Goal: Information Seeking & Learning: Learn about a topic

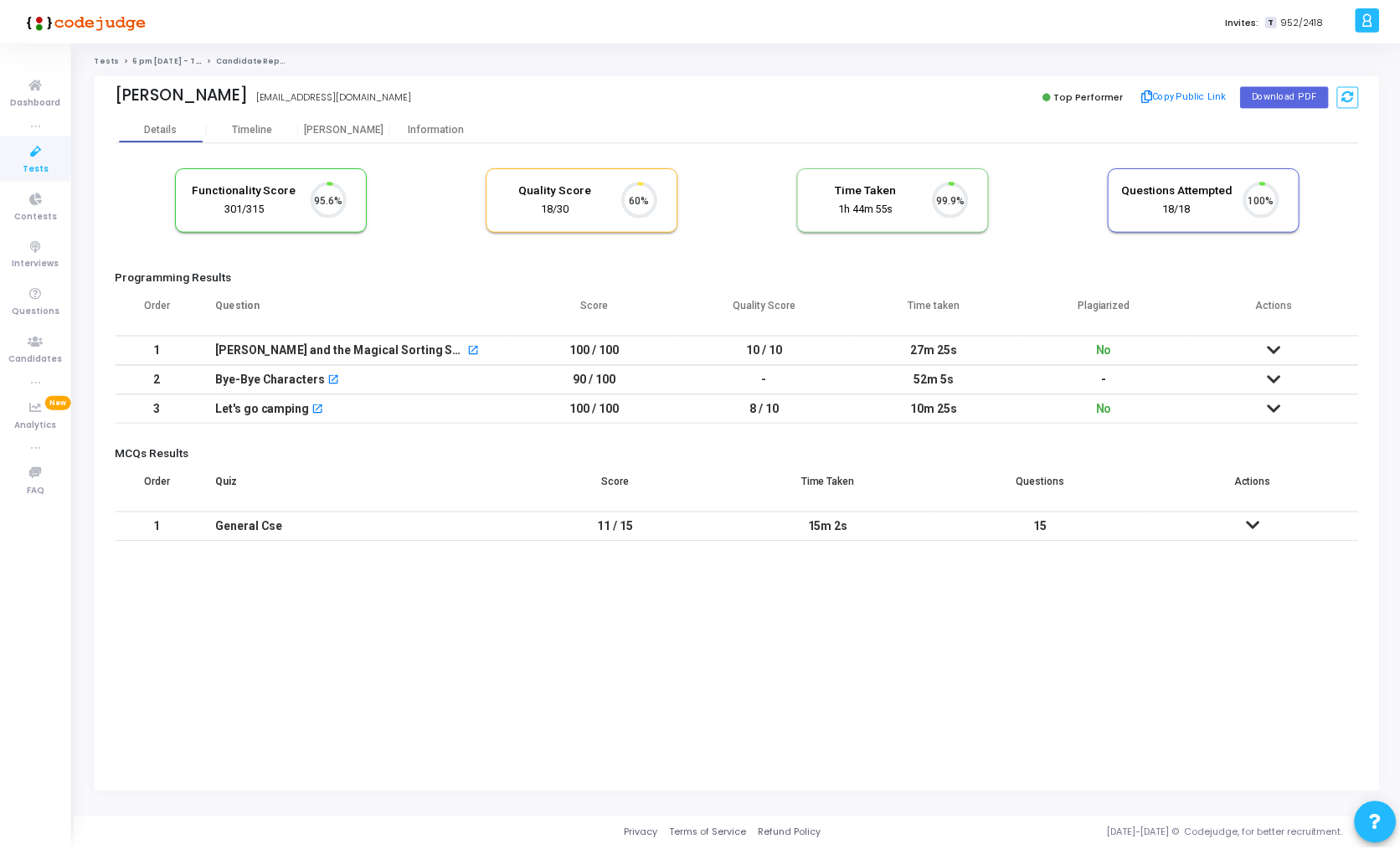
scroll to position [35, 43]
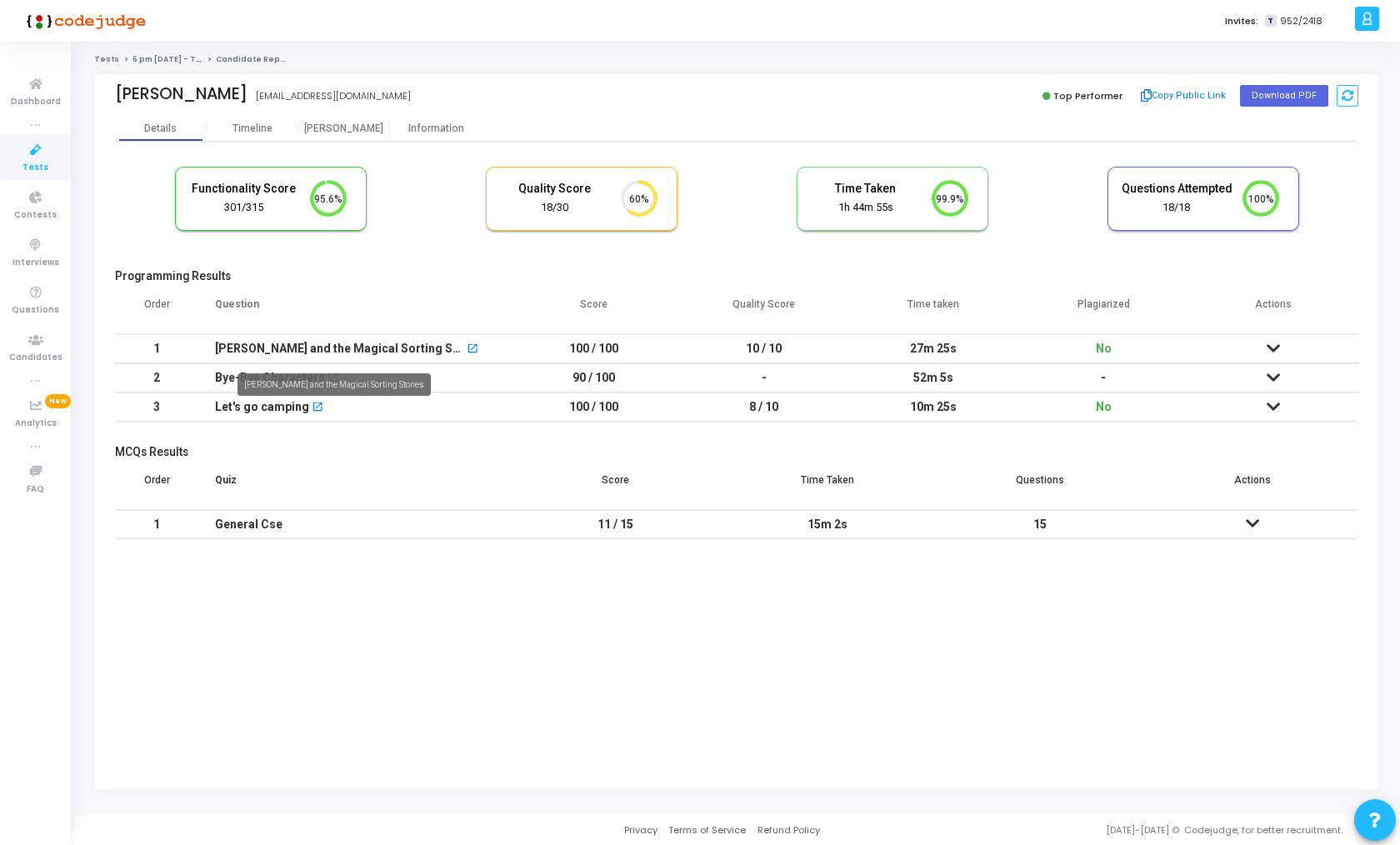
click at [283, 346] on div "[PERSON_NAME] and the Magical Sorting Stones" at bounding box center [340, 348] width 250 height 28
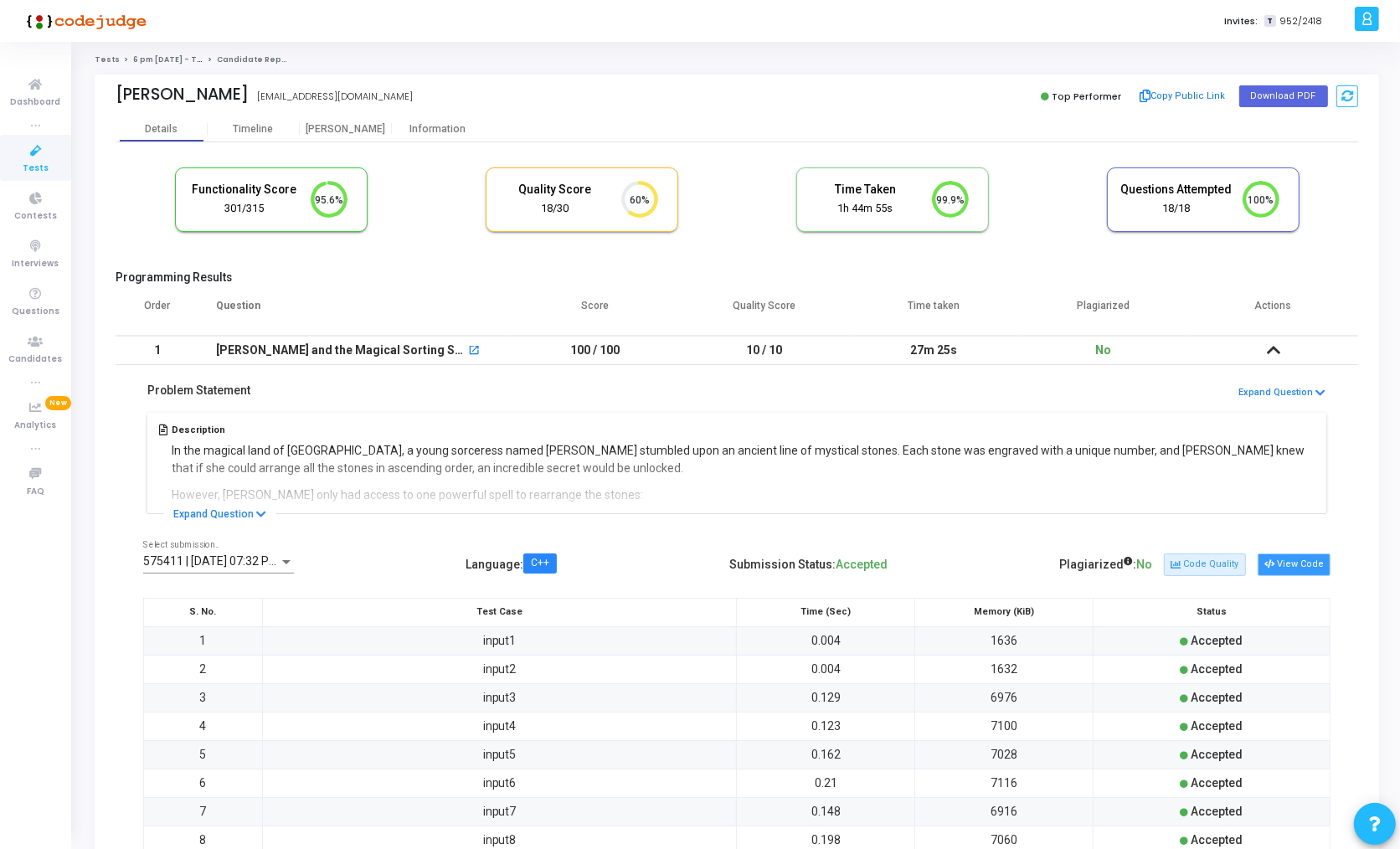
click at [1307, 559] on button "View Code" at bounding box center [1294, 565] width 72 height 21
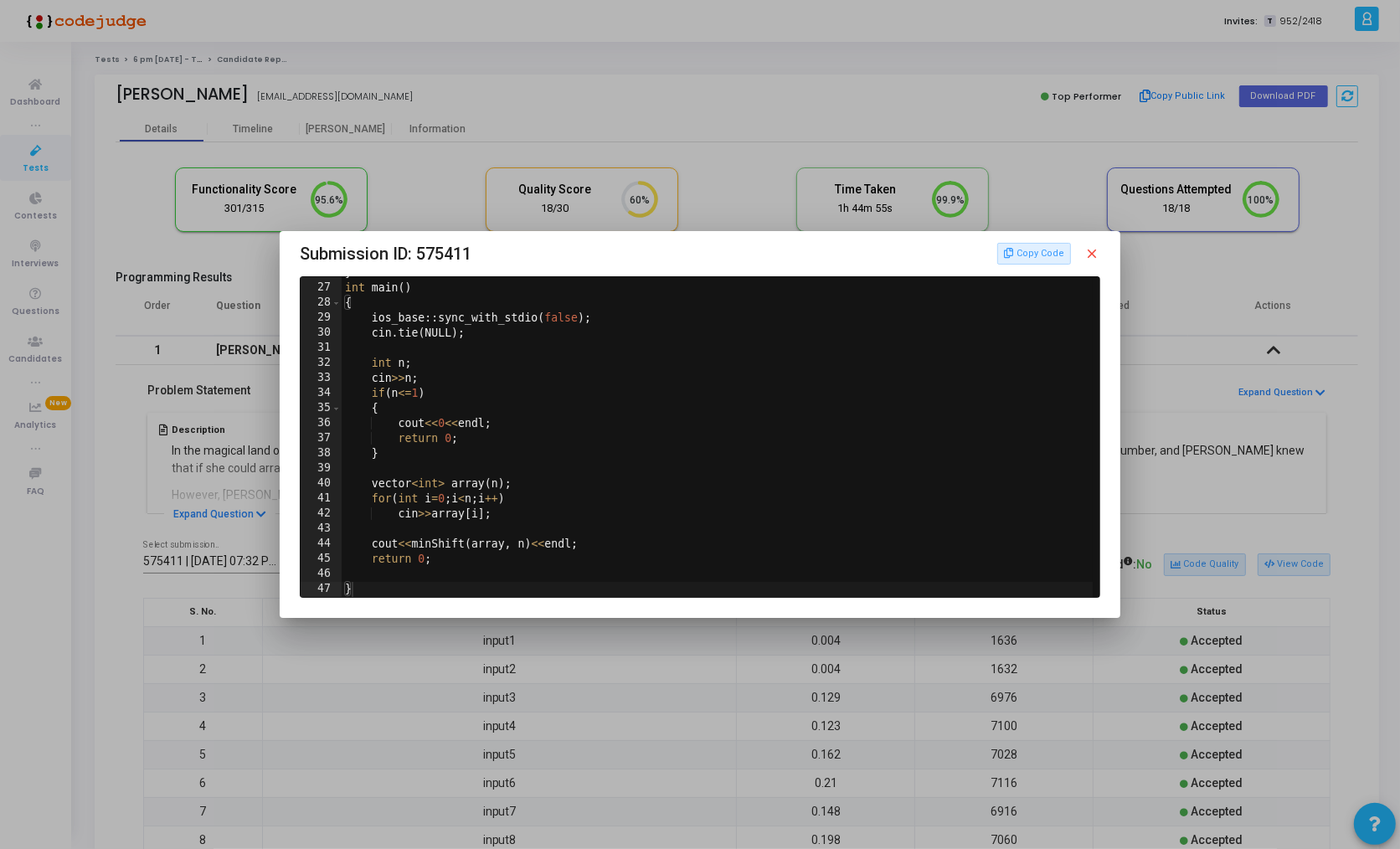
scroll to position [0, 0]
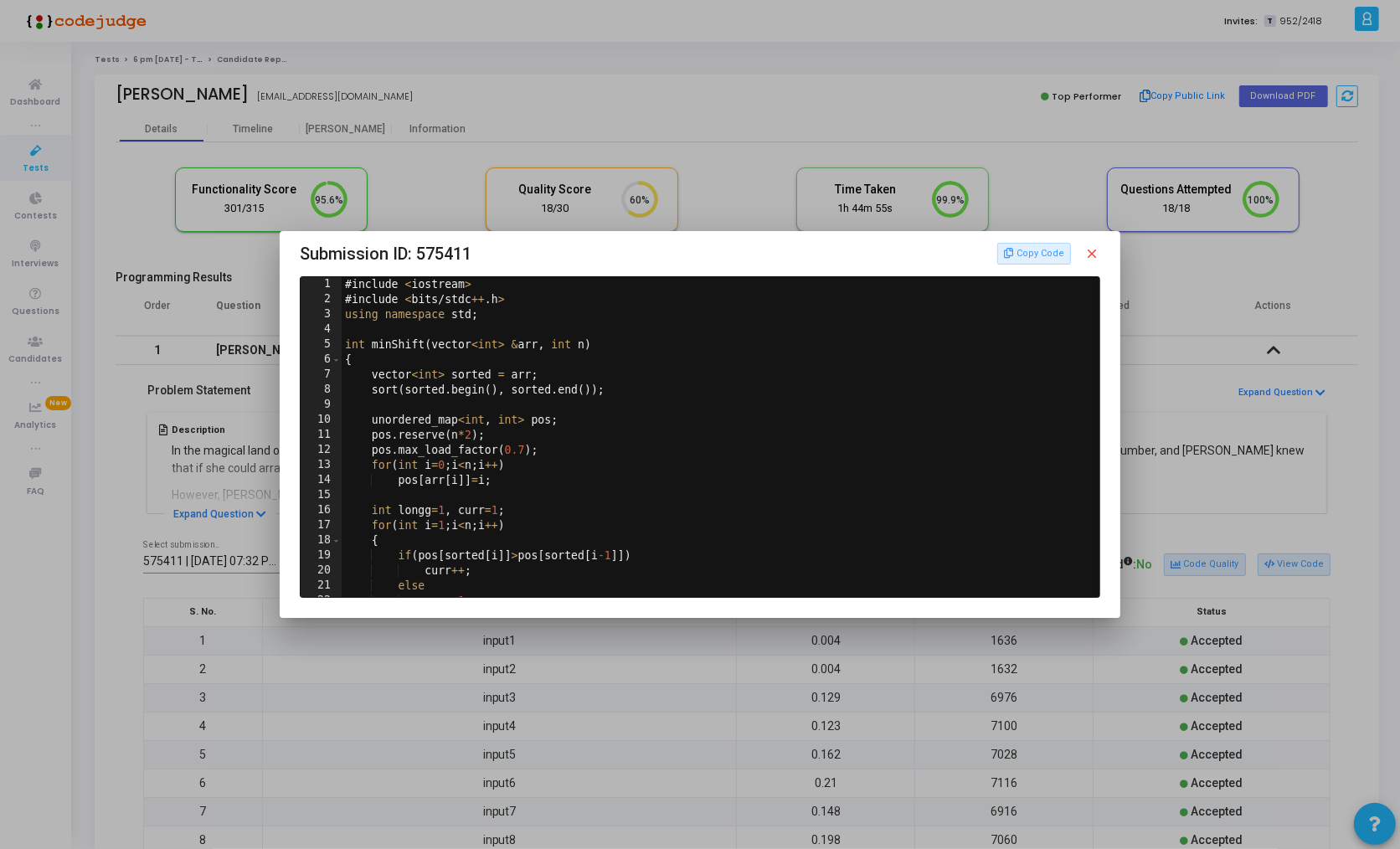
click at [1089, 253] on mat-icon "close" at bounding box center [1092, 253] width 15 height 15
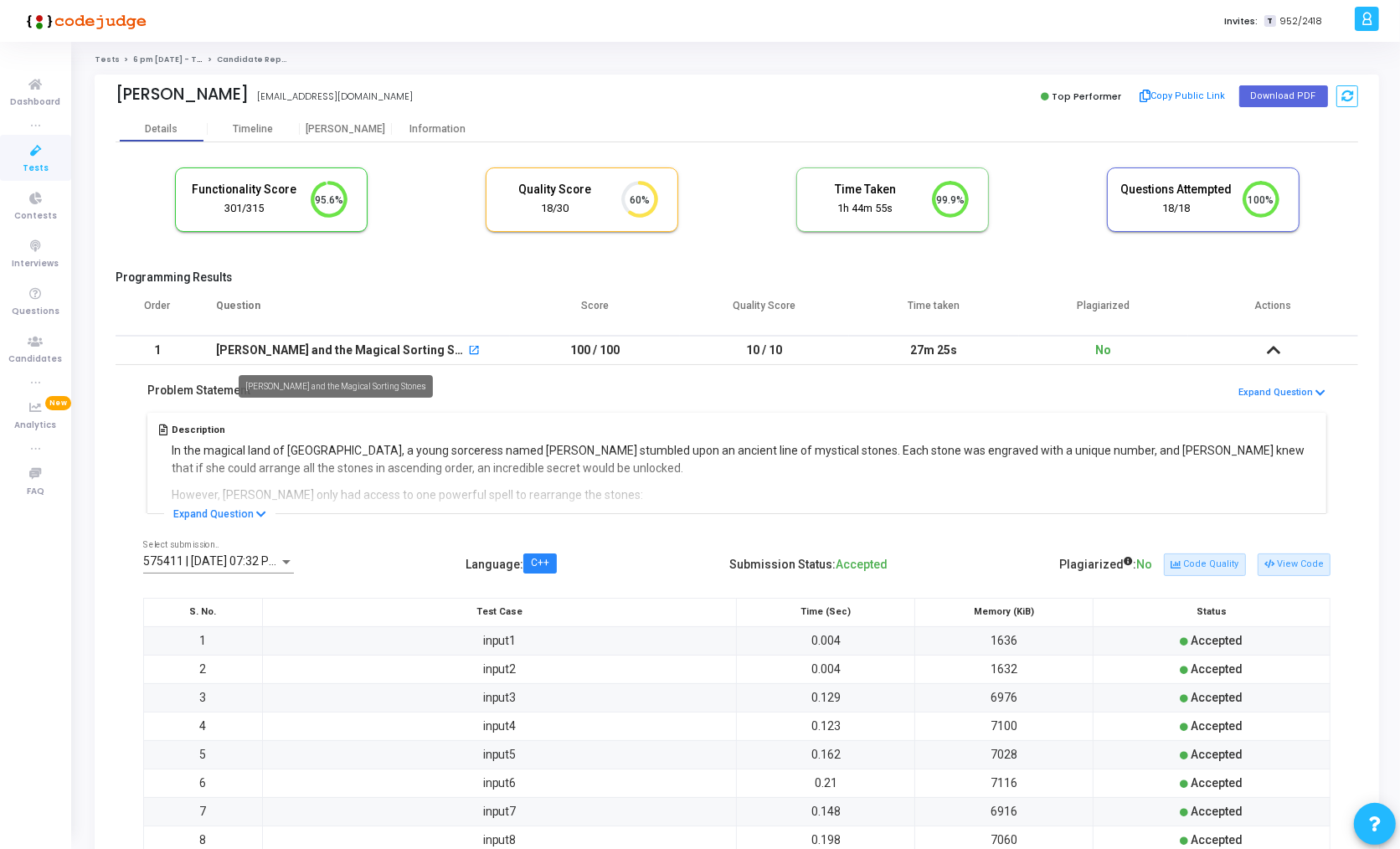
scroll to position [358, 0]
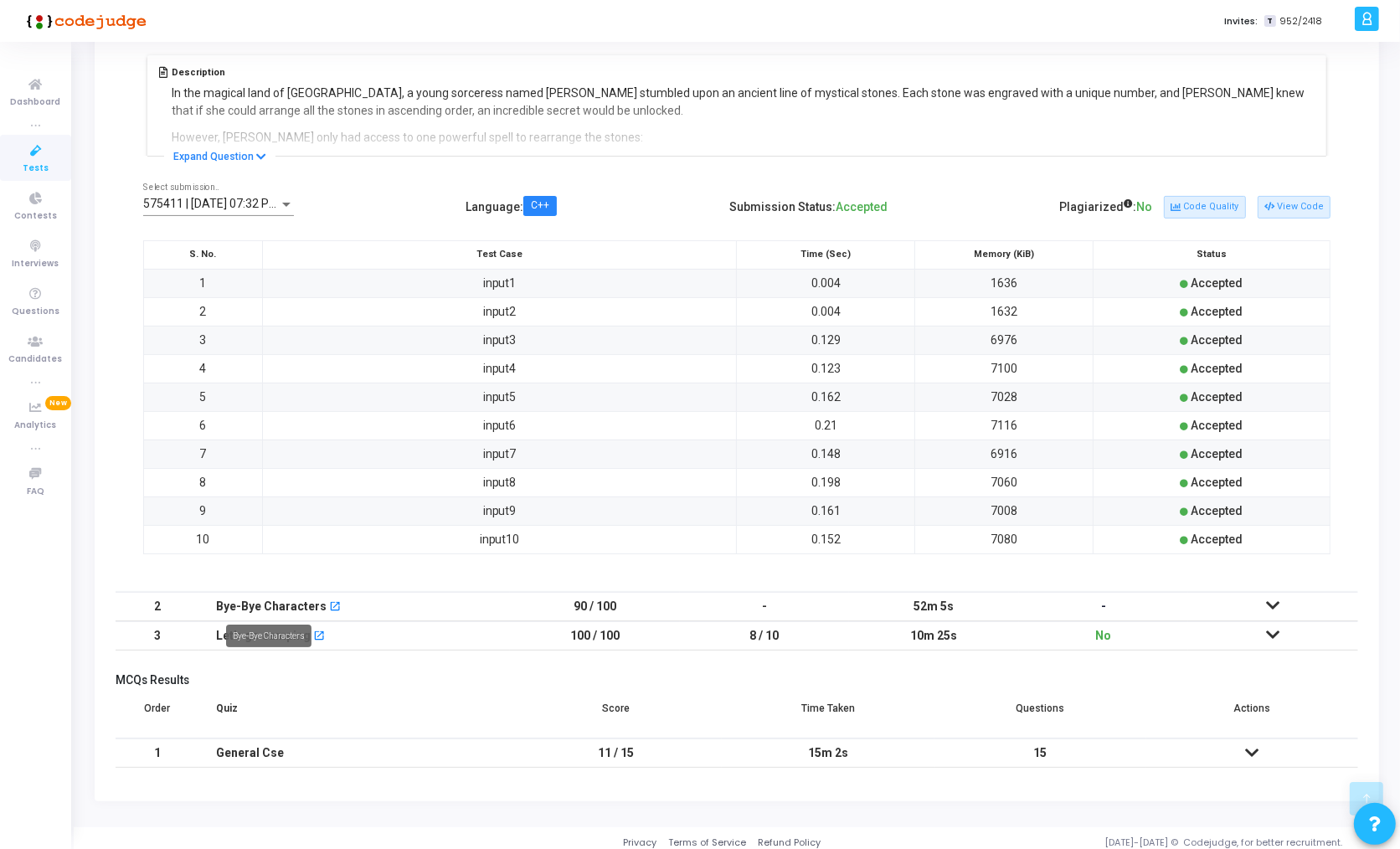
click at [223, 624] on mat-tooltip-component "Bye-Bye Characters" at bounding box center [269, 635] width 109 height 46
click at [273, 629] on div "Let's go camping" at bounding box center [264, 636] width 95 height 28
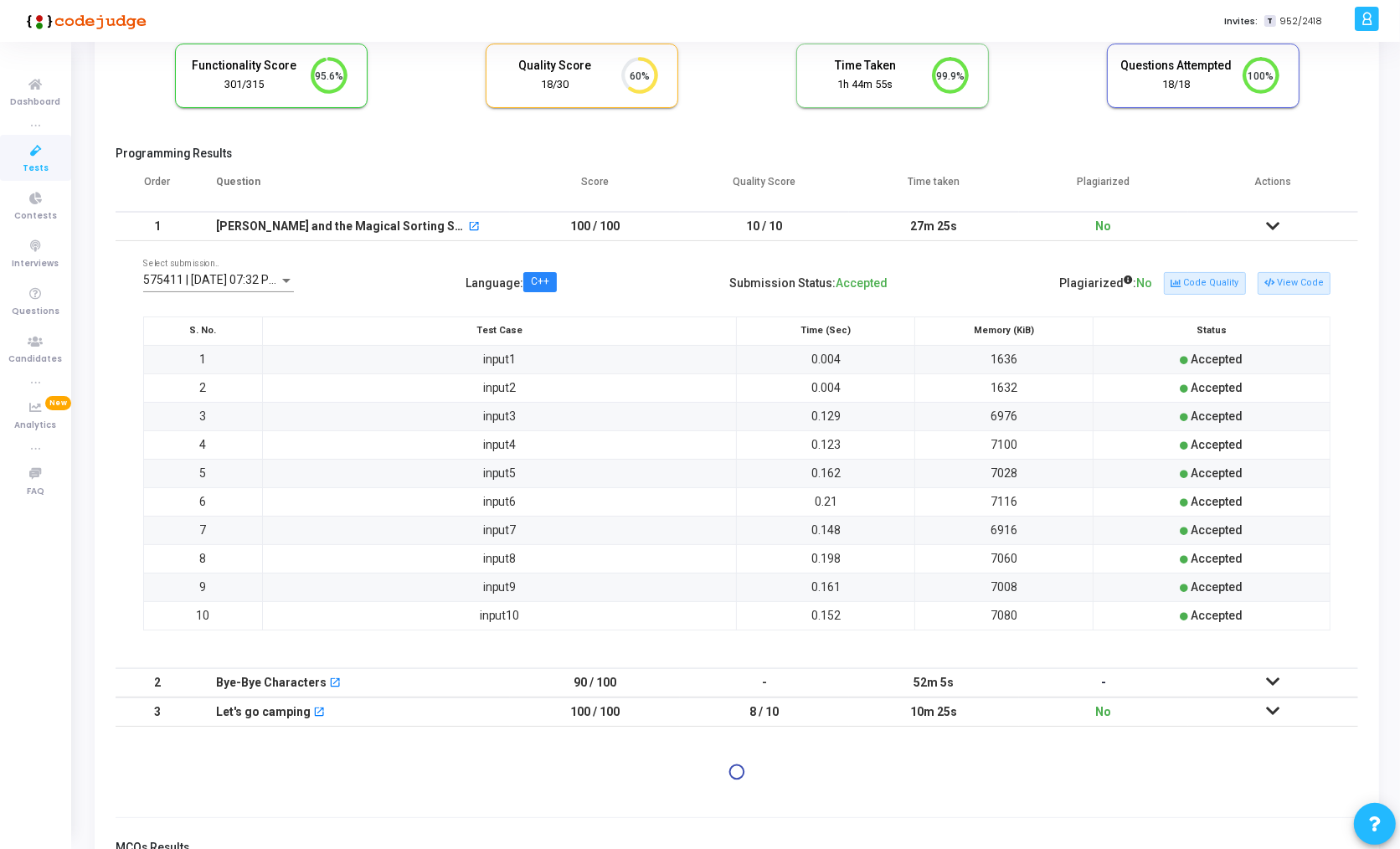
scroll to position [0, 0]
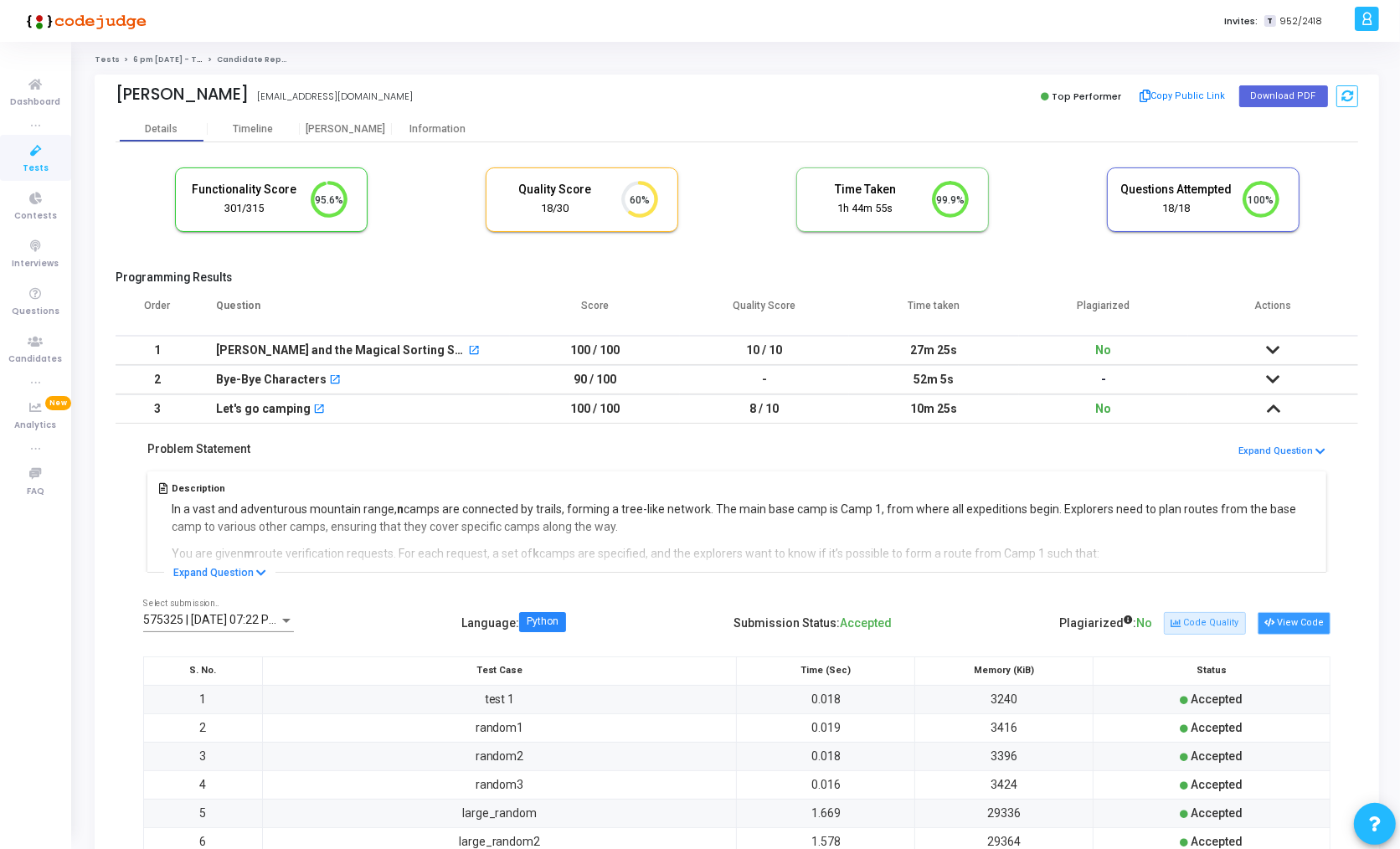
click at [1292, 615] on button "View Code" at bounding box center [1294, 623] width 72 height 21
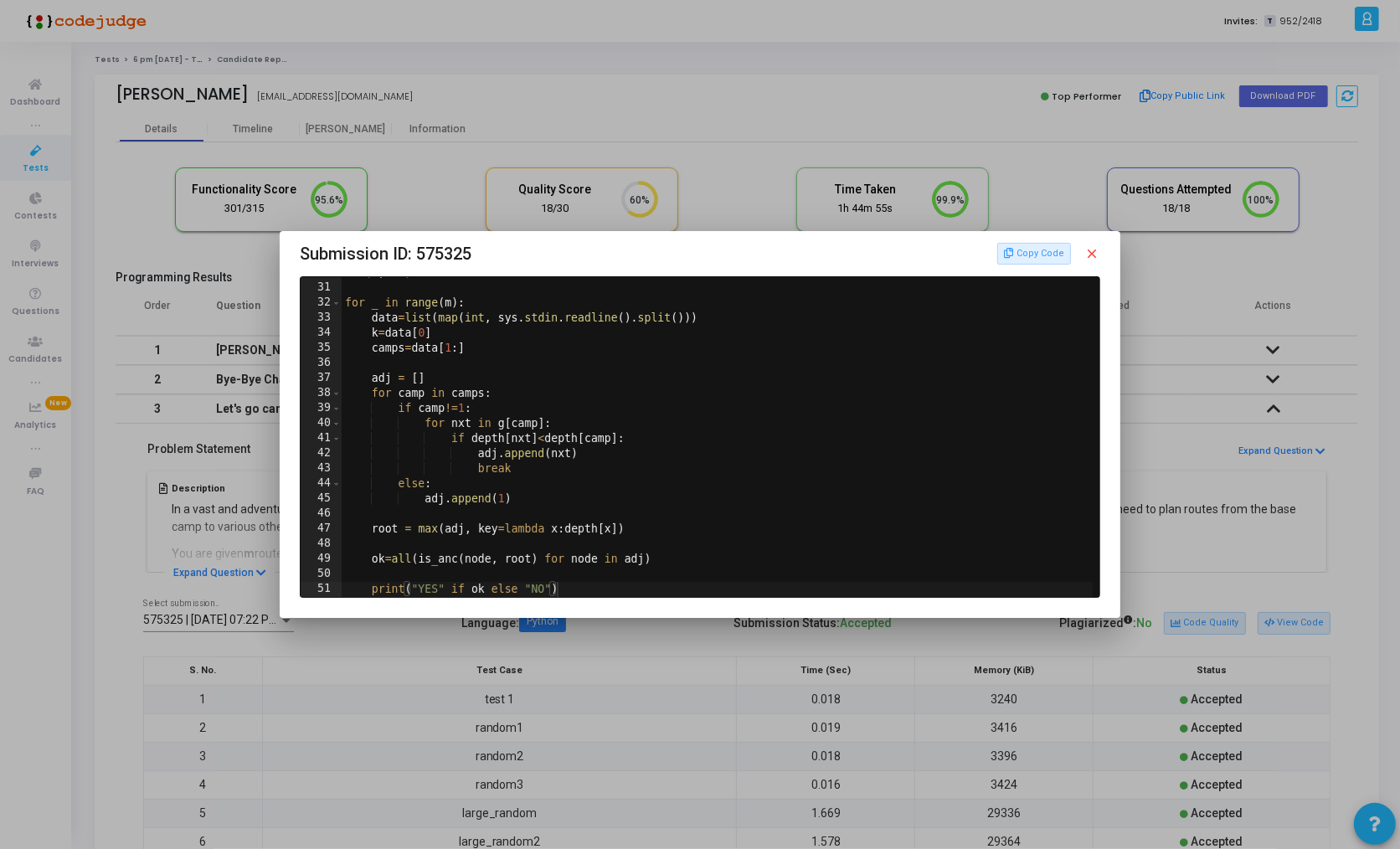
scroll to position [449, 0]
click at [1180, 558] on div at bounding box center [700, 424] width 1400 height 849
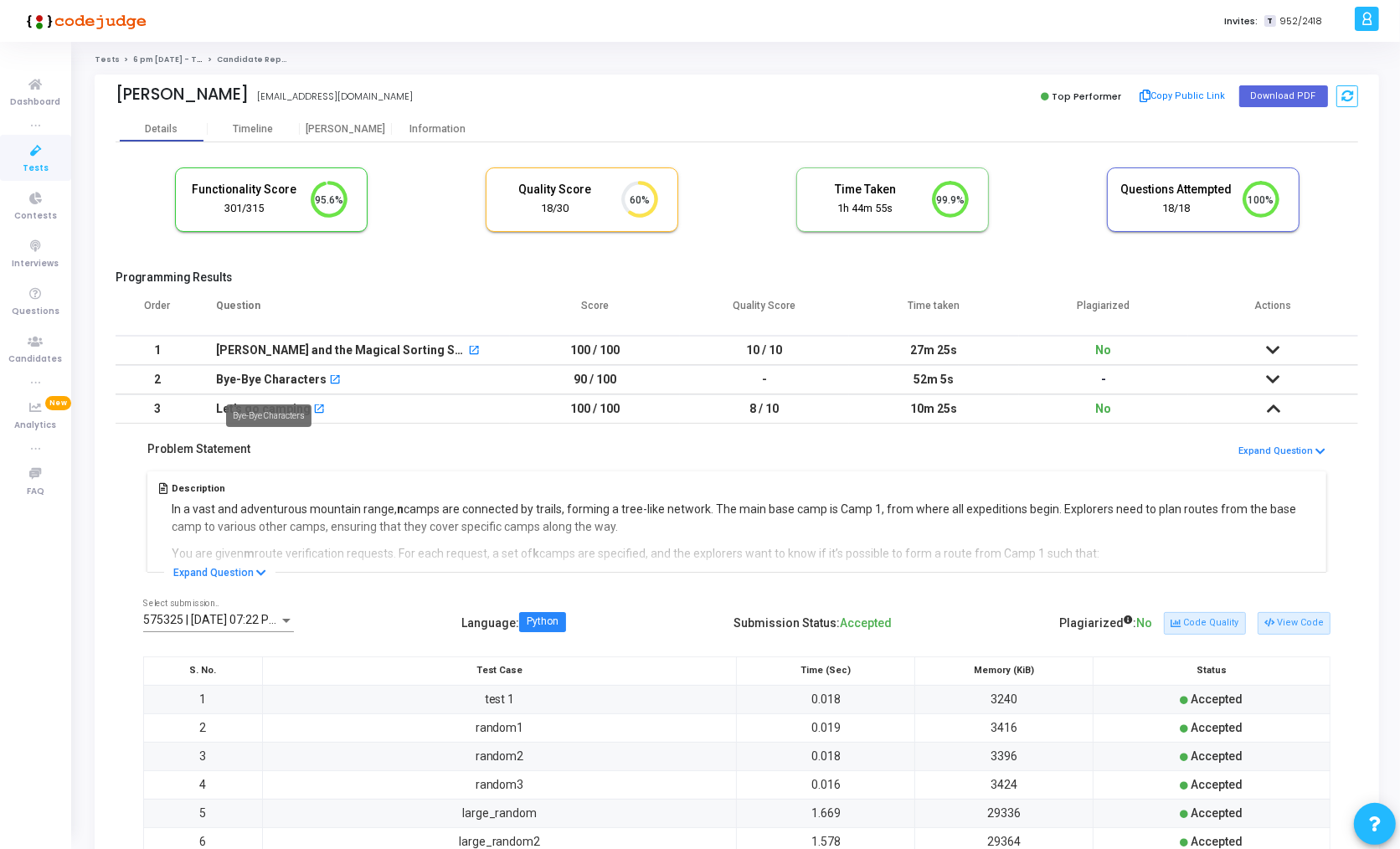
click at [259, 380] on div "Bye-Bye Characters" at bounding box center [272, 379] width 111 height 28
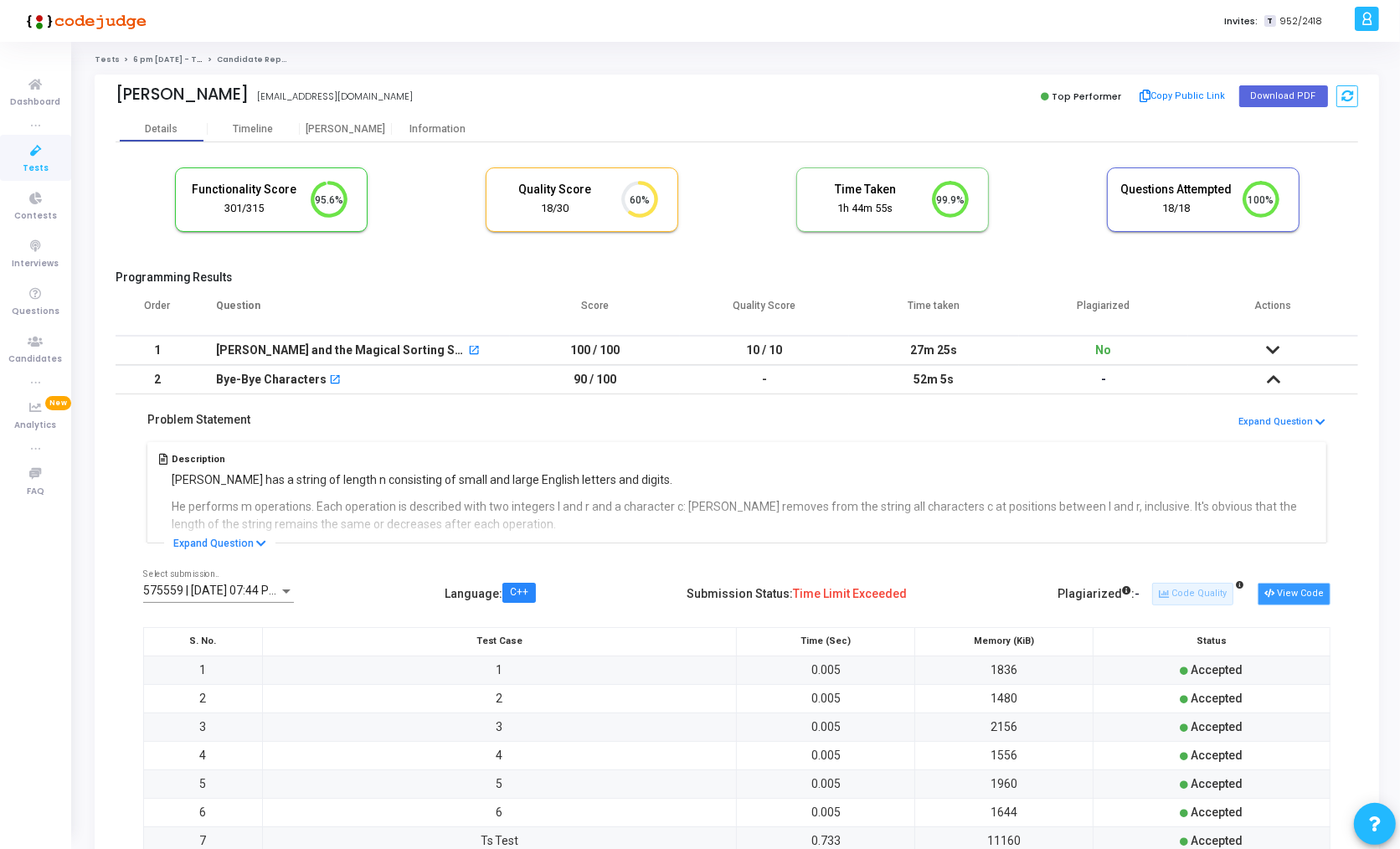
click at [1294, 583] on button "View Code" at bounding box center [1294, 594] width 72 height 21
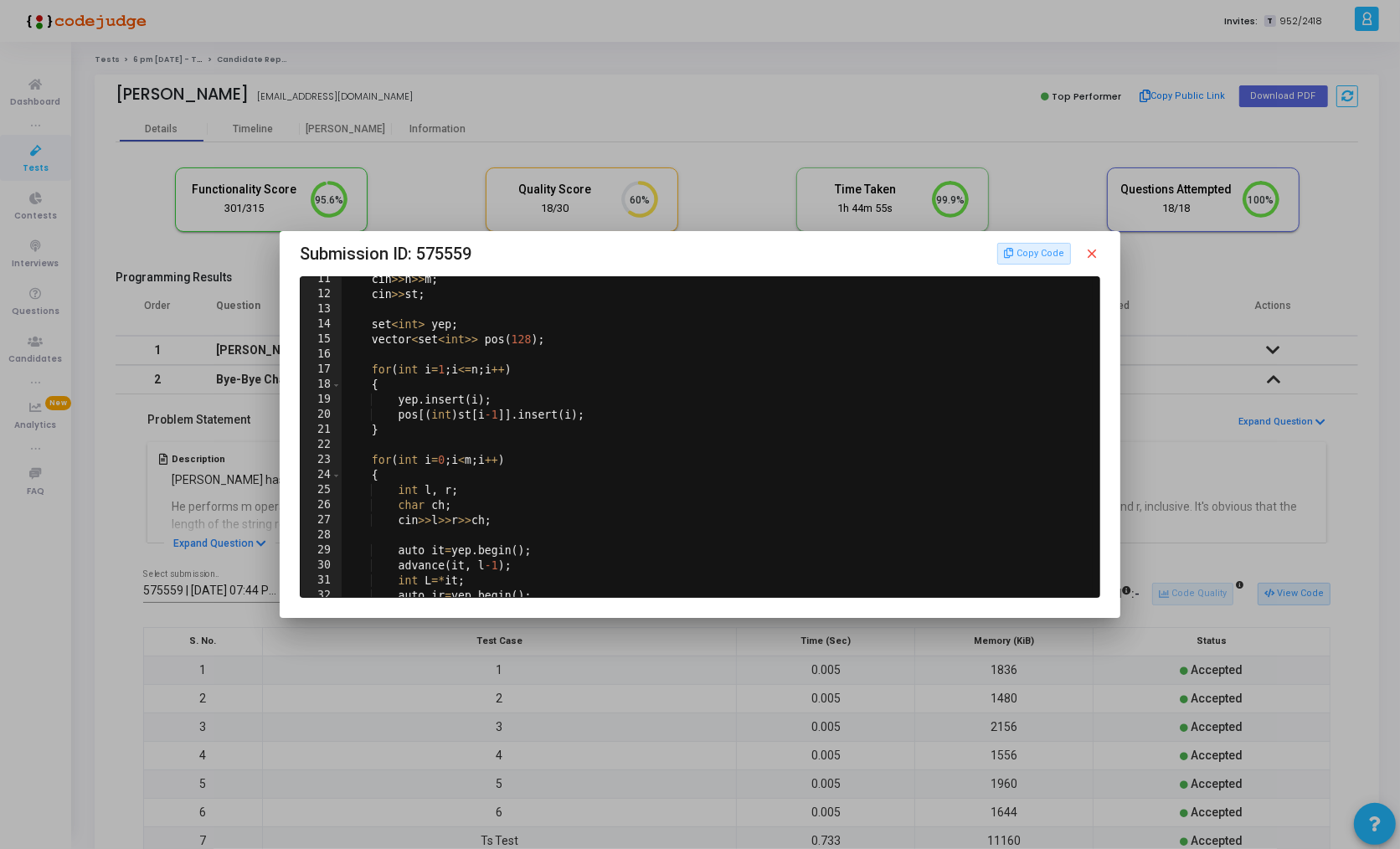
scroll to position [508, 0]
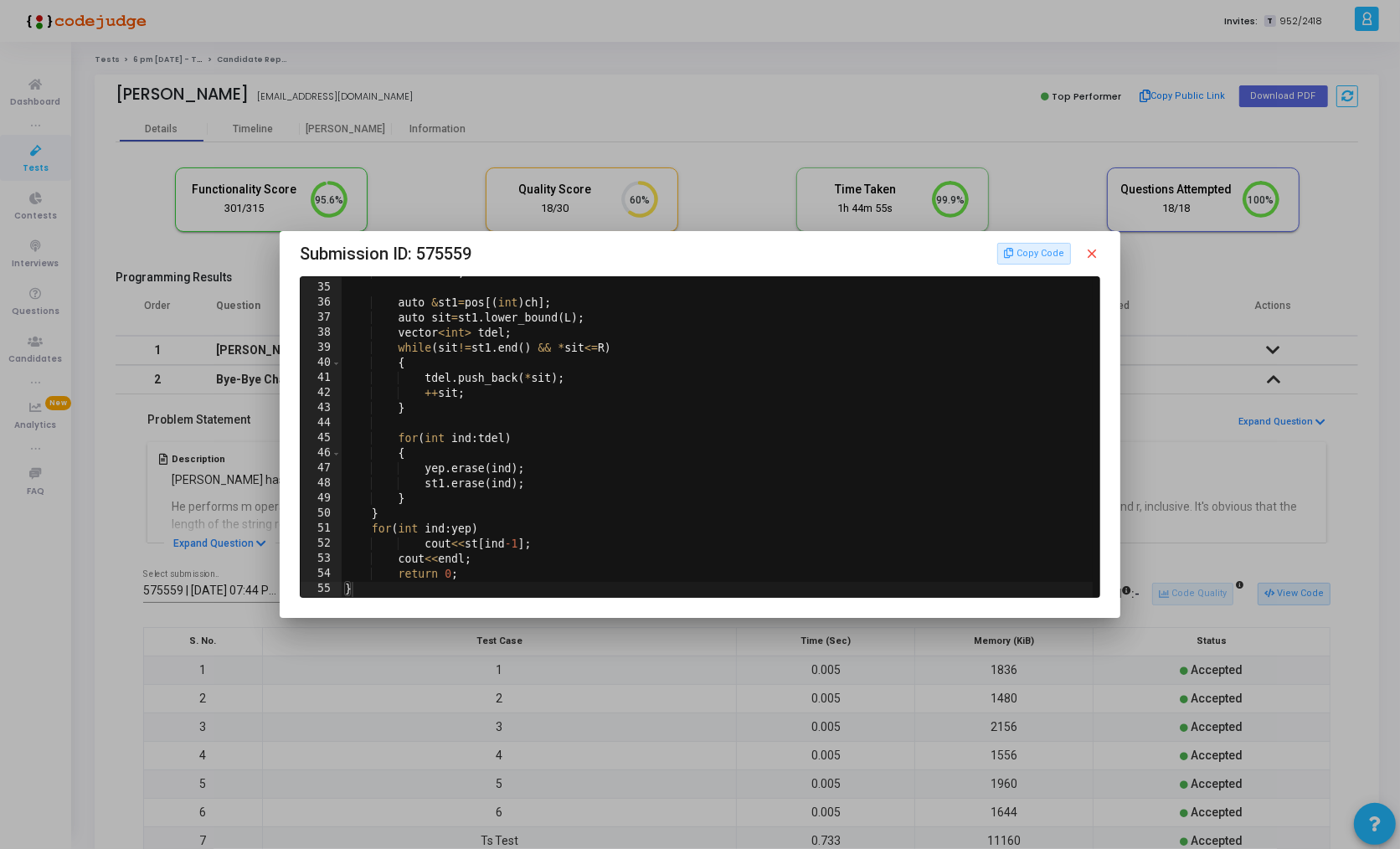
click at [124, 341] on div at bounding box center [700, 424] width 1400 height 849
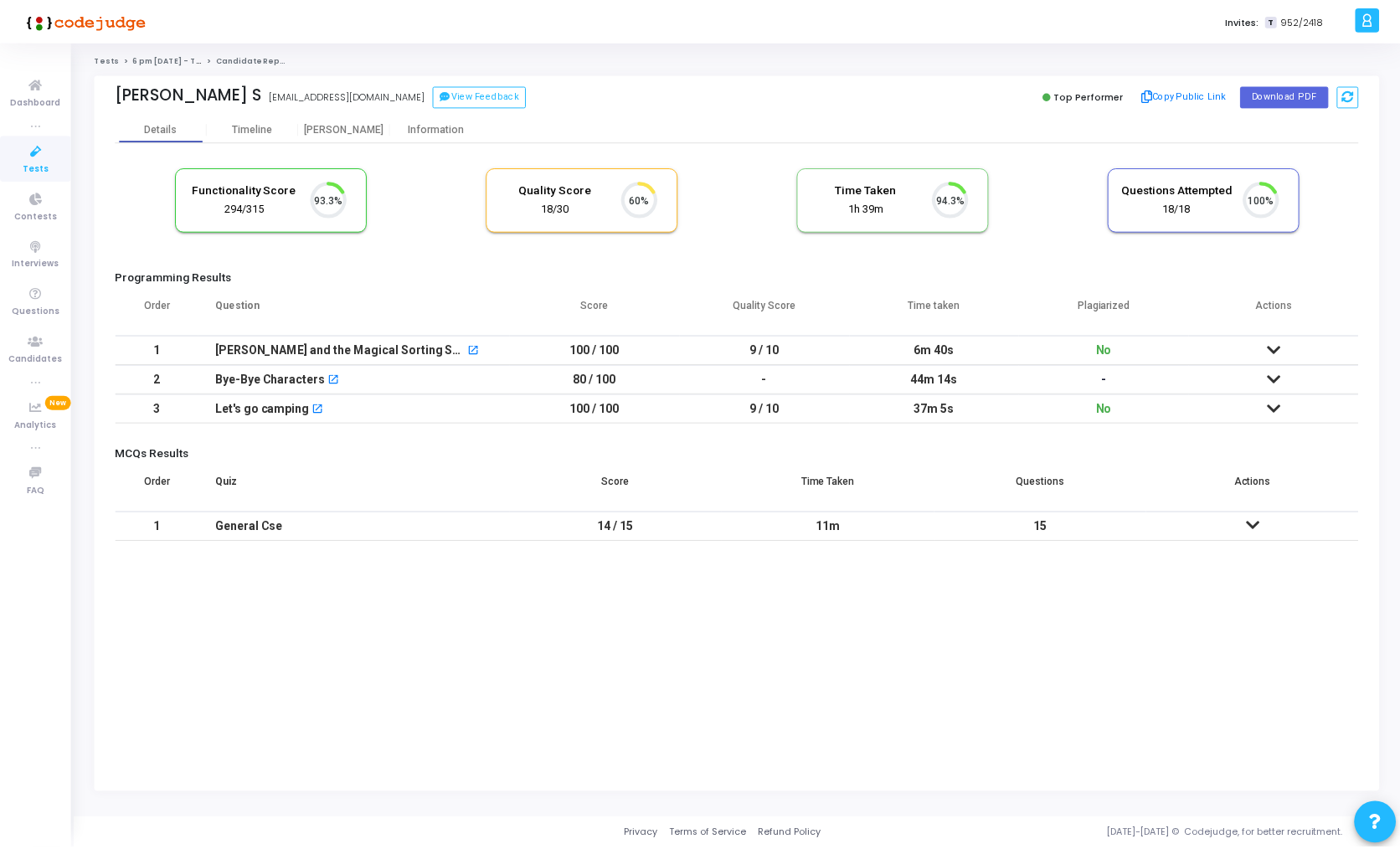
scroll to position [35, 43]
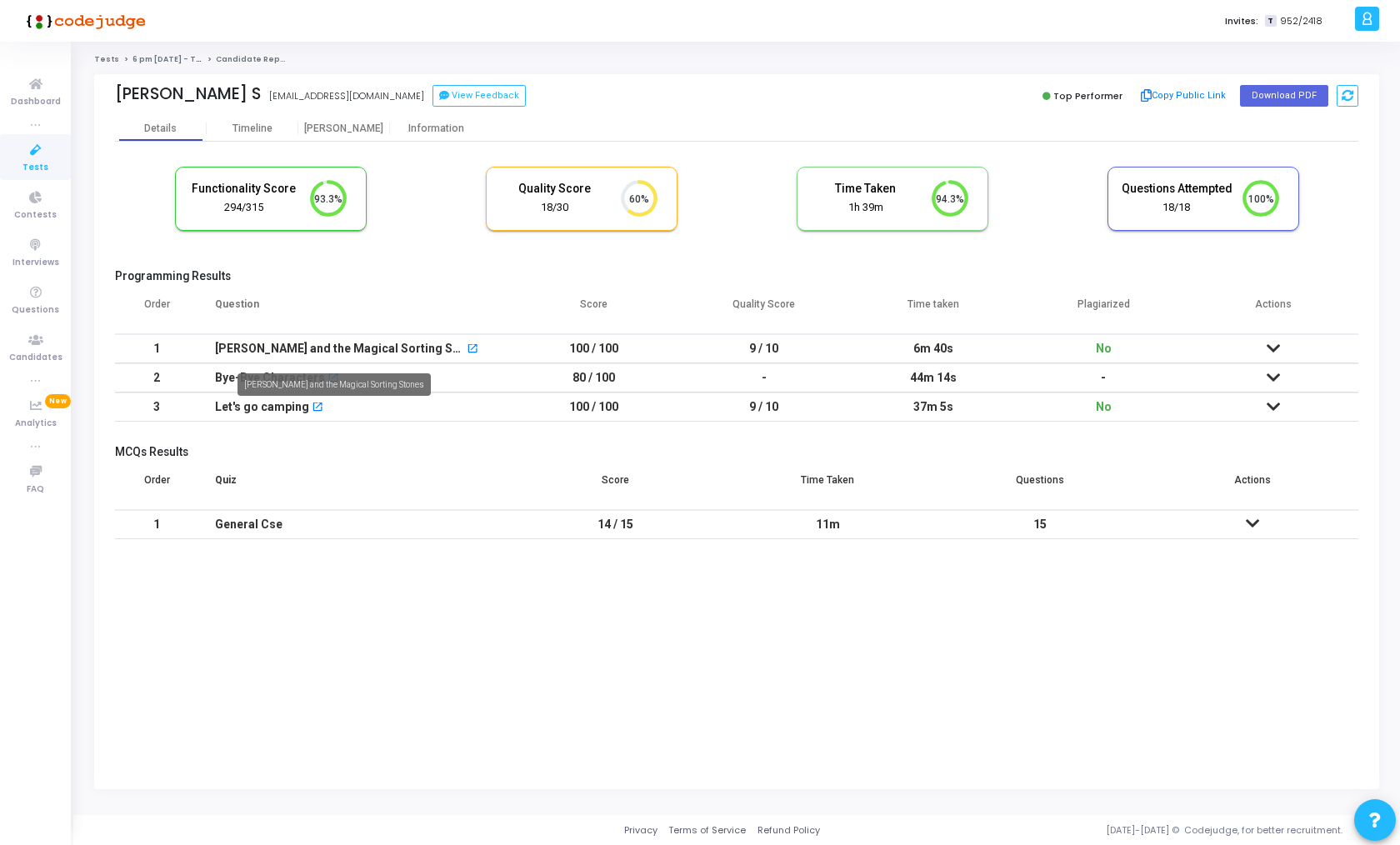
click at [358, 348] on div "[PERSON_NAME] and the Magical Sorting Stones" at bounding box center [340, 348] width 250 height 28
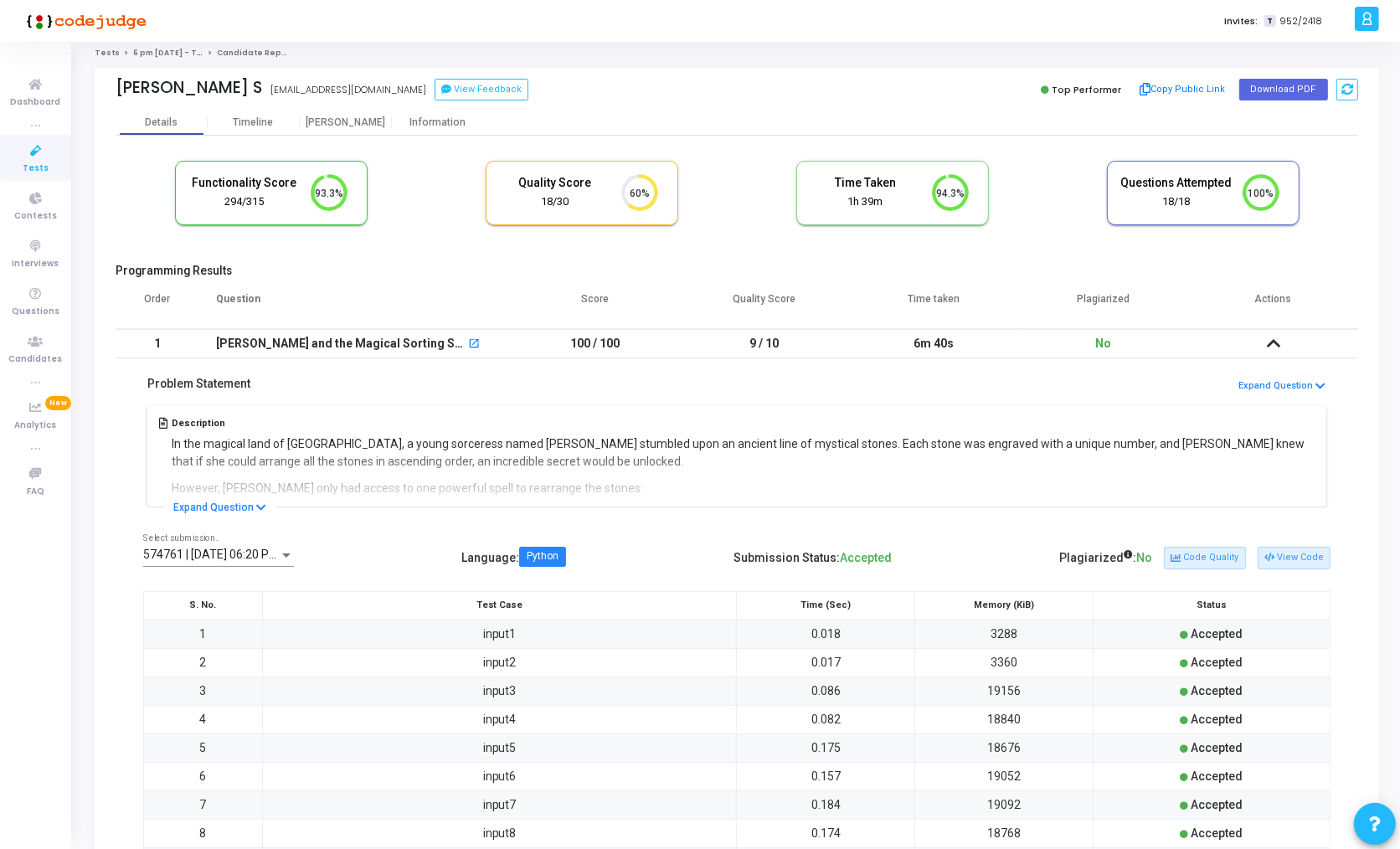
scroll to position [31, 0]
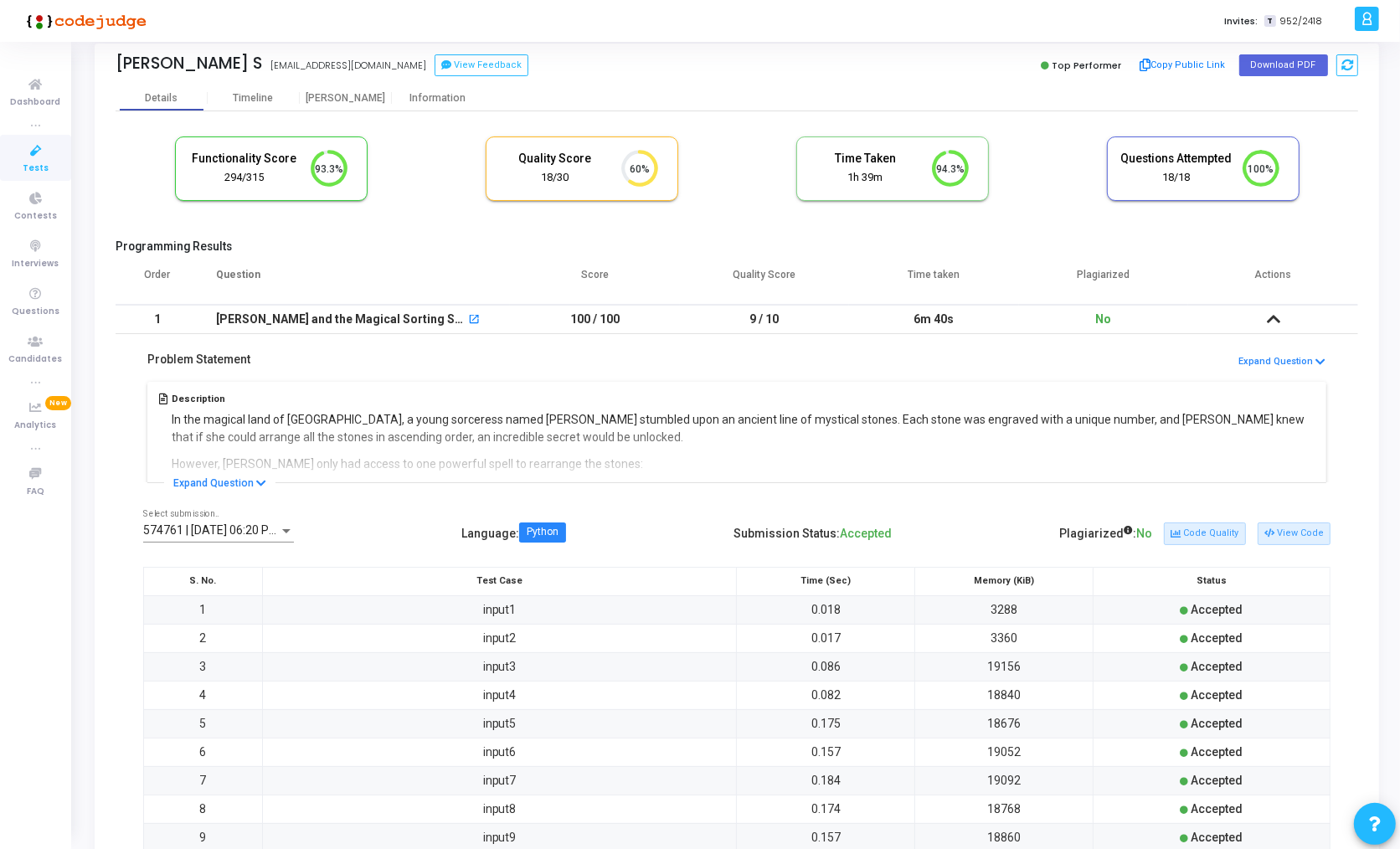
drag, startPoint x: 732, startPoint y: 490, endPoint x: 915, endPoint y: 548, distance: 192.0
click at [915, 548] on div "574761 | 11 Aug, 2025 06:20 PM IST (Best) P Select submission.. Language : Pyth…" at bounding box center [736, 705] width 1243 height 427
click at [915, 548] on div "574761 | 11 Aug, 2025 06:20 PM IST (Best) P Select submission.. Language : Pyth…" at bounding box center [737, 533] width 1188 height 47
drag, startPoint x: 915, startPoint y: 548, endPoint x: 748, endPoint y: 531, distance: 167.9
click at [748, 531] on div "574761 | 11 Aug, 2025 06:20 PM IST (Best) P Select submission.. Language : Pyth…" at bounding box center [737, 533] width 1188 height 47
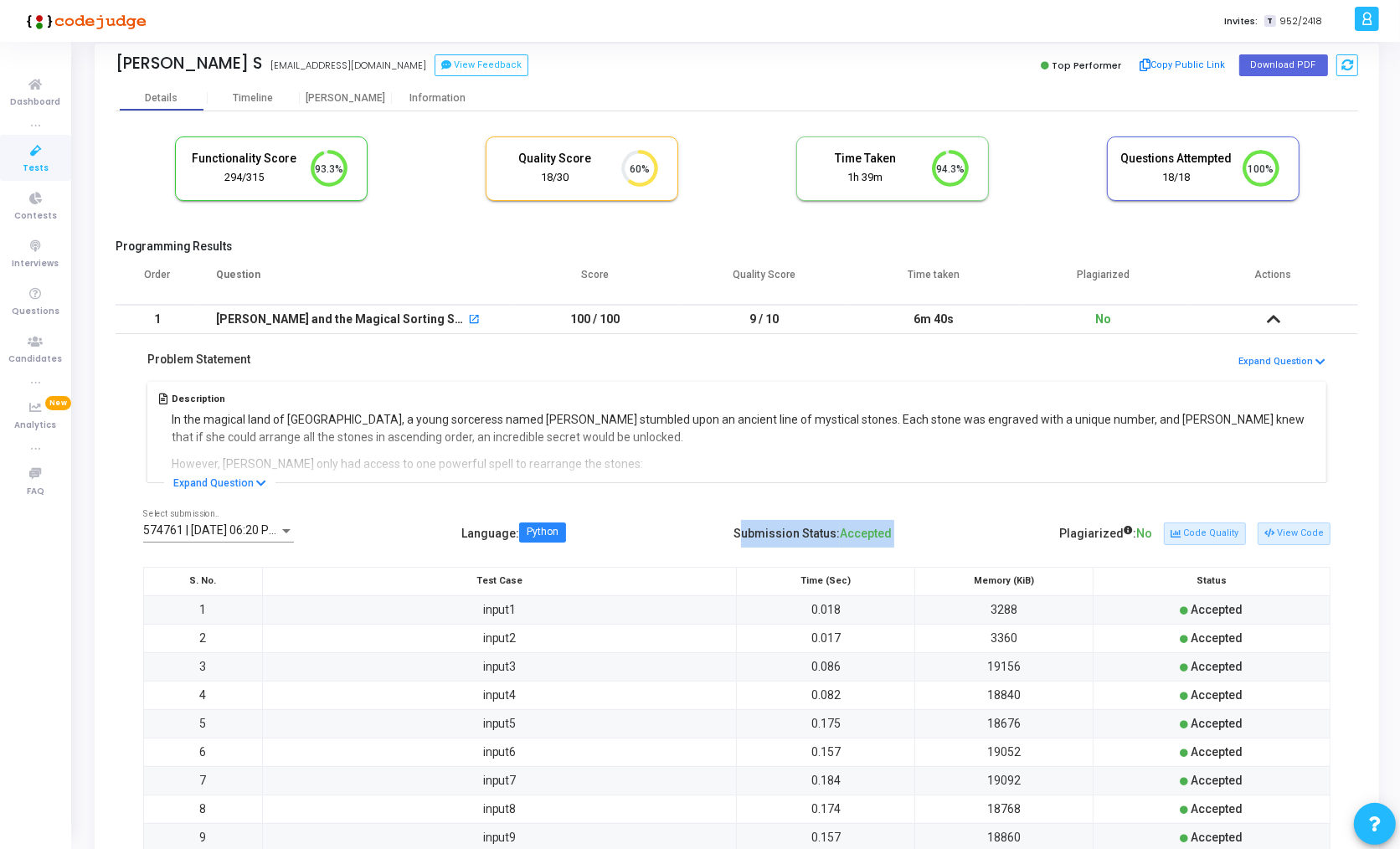
click at [768, 498] on div "574761 | 11 Aug, 2025 06:20 PM IST (Best) P Select submission.. Language : Pyth…" at bounding box center [736, 705] width 1243 height 427
drag, startPoint x: 717, startPoint y: 512, endPoint x: 915, endPoint y: 535, distance: 199.3
click at [915, 535] on div "574761 | 11 Aug, 2025 06:20 PM IST (Best) P Select submission.. Language : Pyth…" at bounding box center [737, 533] width 1188 height 47
click at [980, 499] on div "574761 | 11 Aug, 2025 06:20 PM IST (Best) P Select submission.. Language : Pyth…" at bounding box center [736, 705] width 1243 height 427
click at [1298, 535] on button "View Code" at bounding box center [1294, 533] width 72 height 21
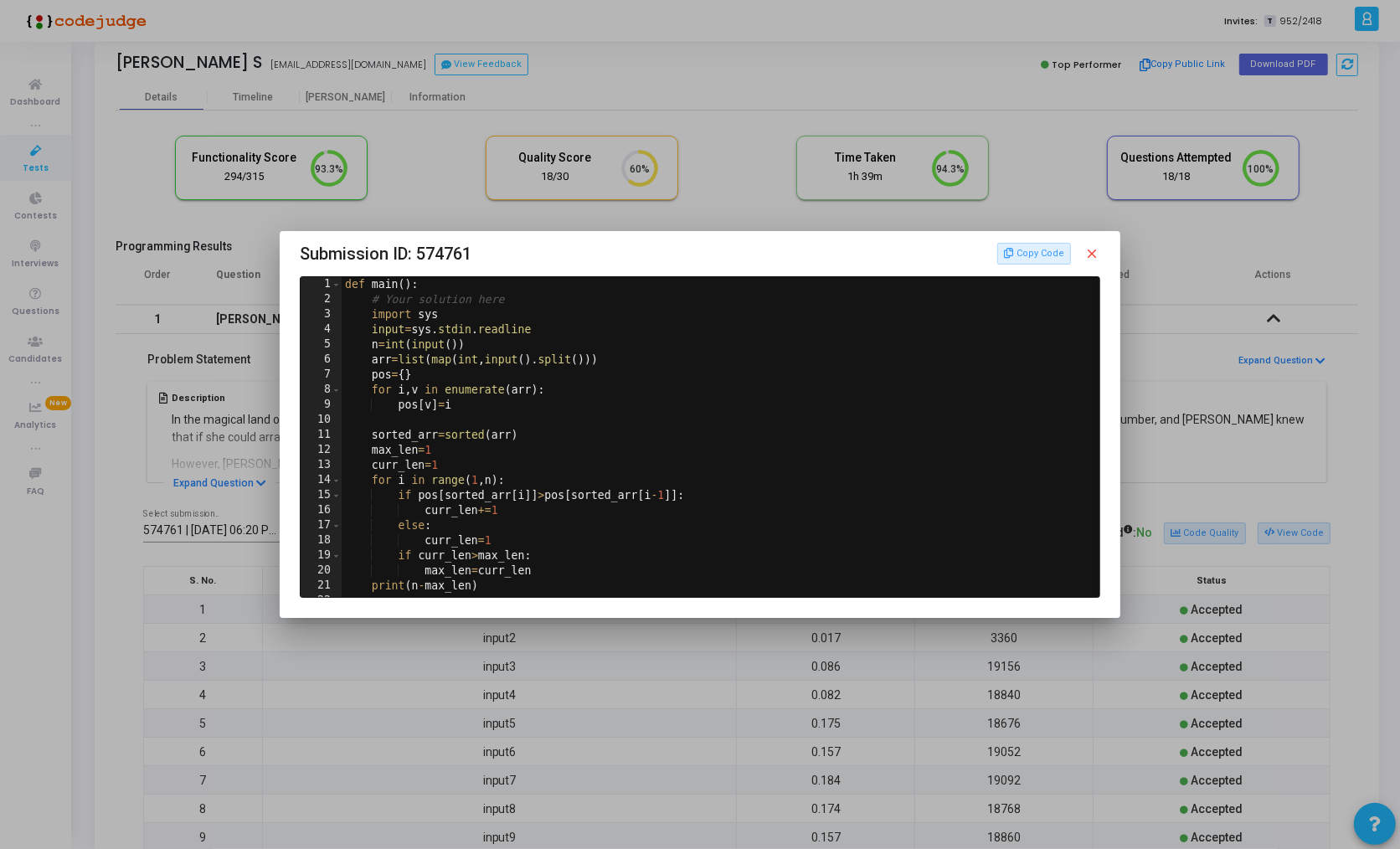
scroll to position [42, 0]
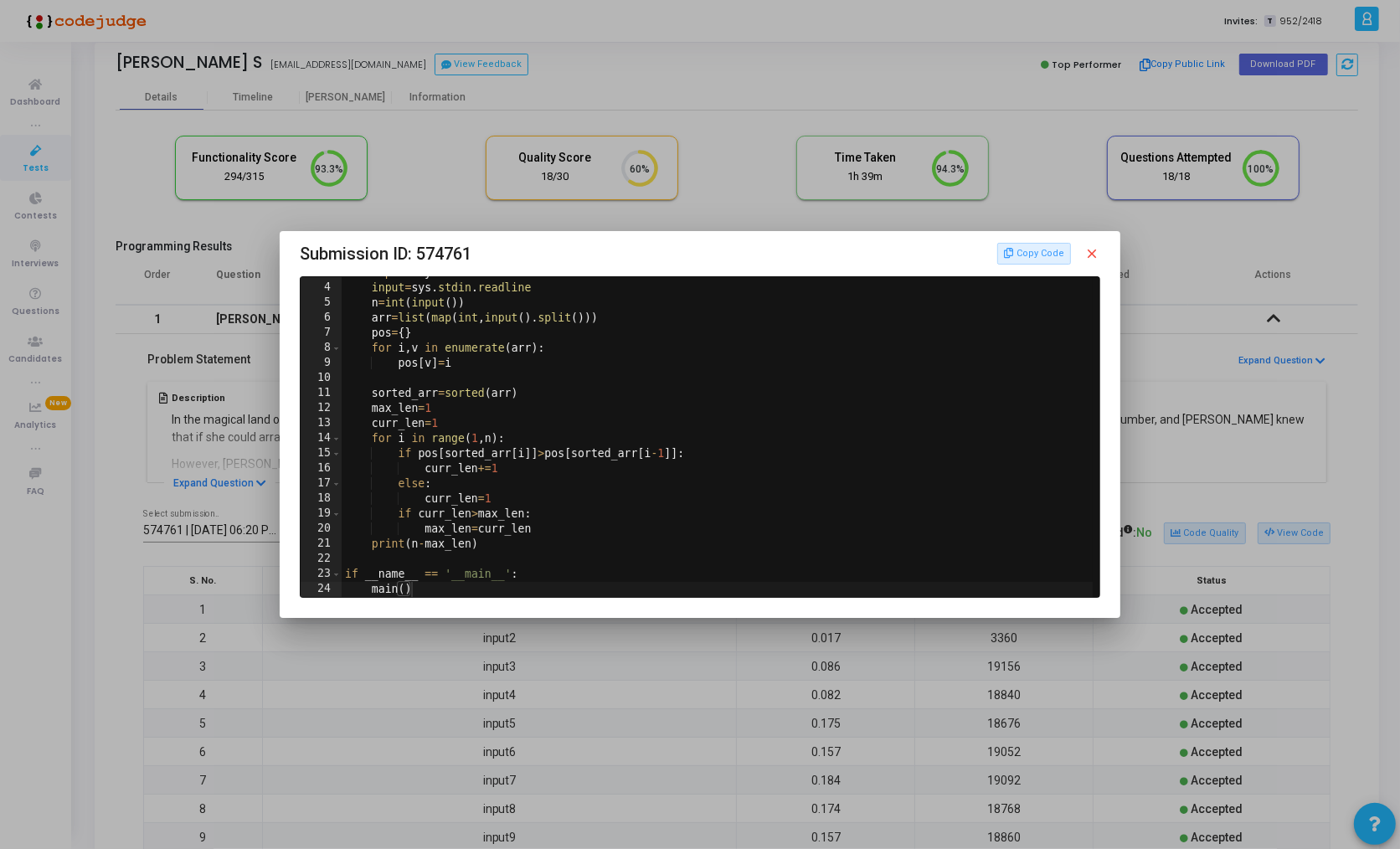
click at [1097, 254] on mat-icon "close" at bounding box center [1092, 253] width 15 height 15
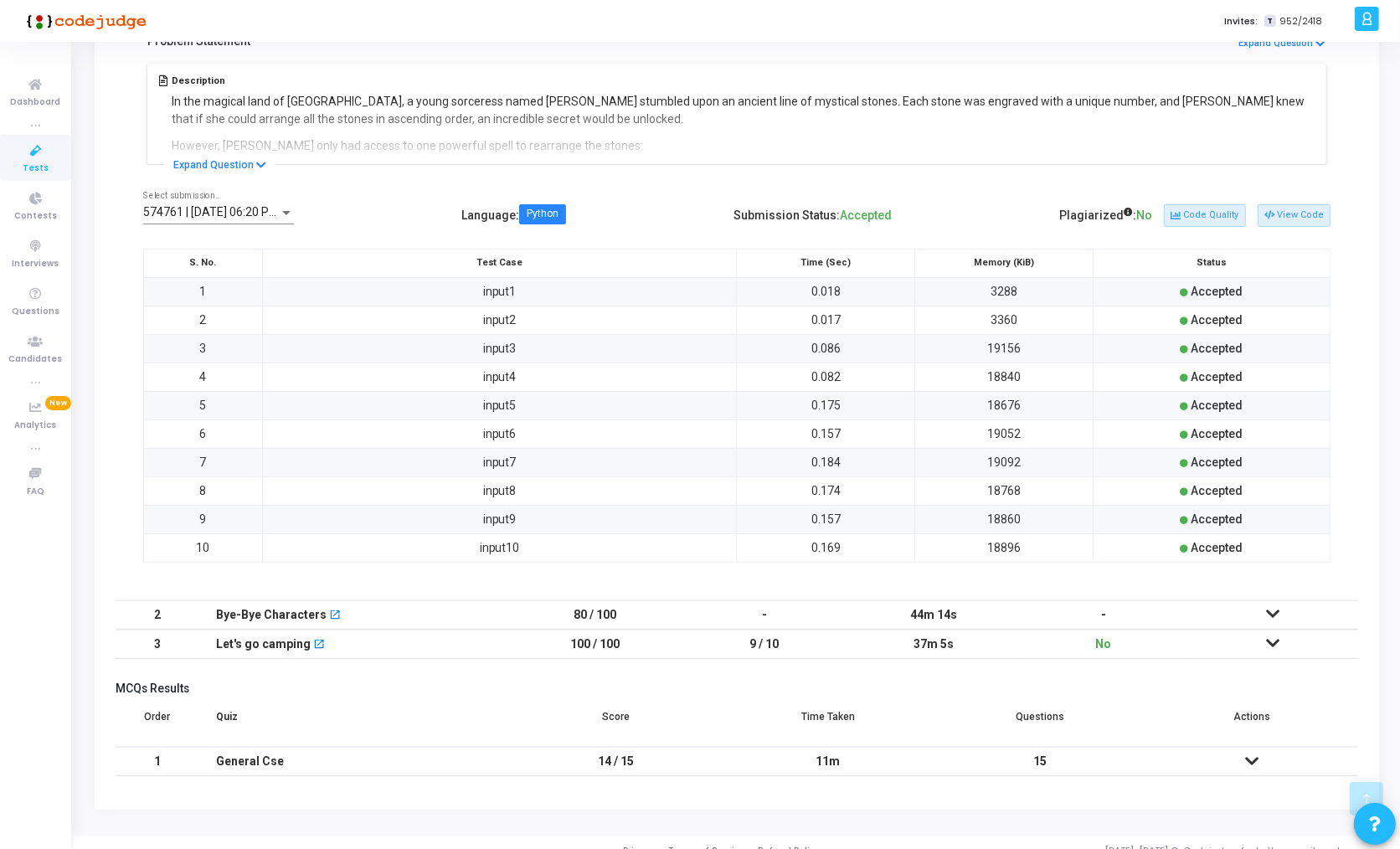
scroll to position [358, 0]
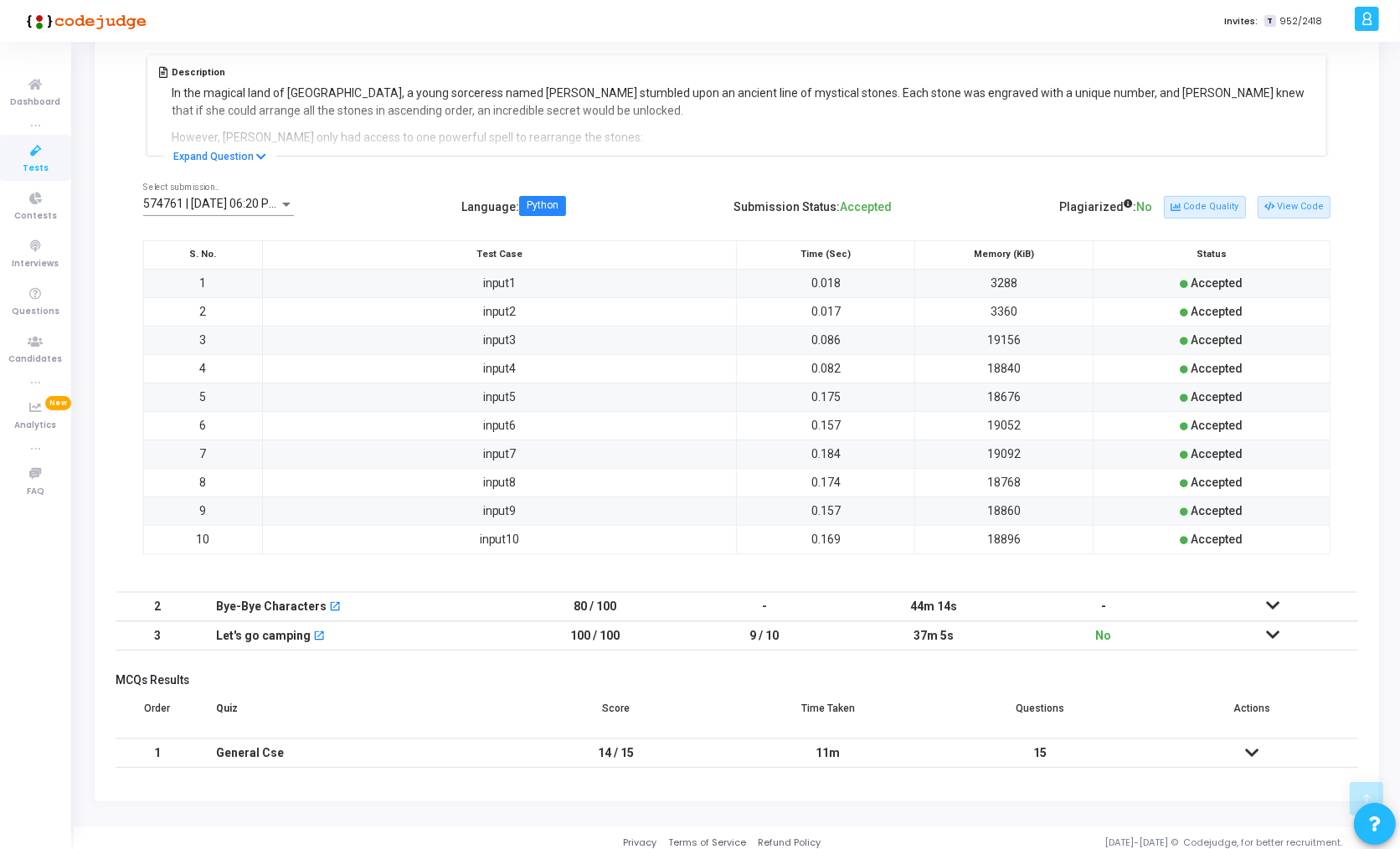
click at [1270, 599] on icon at bounding box center [1274, 605] width 13 height 12
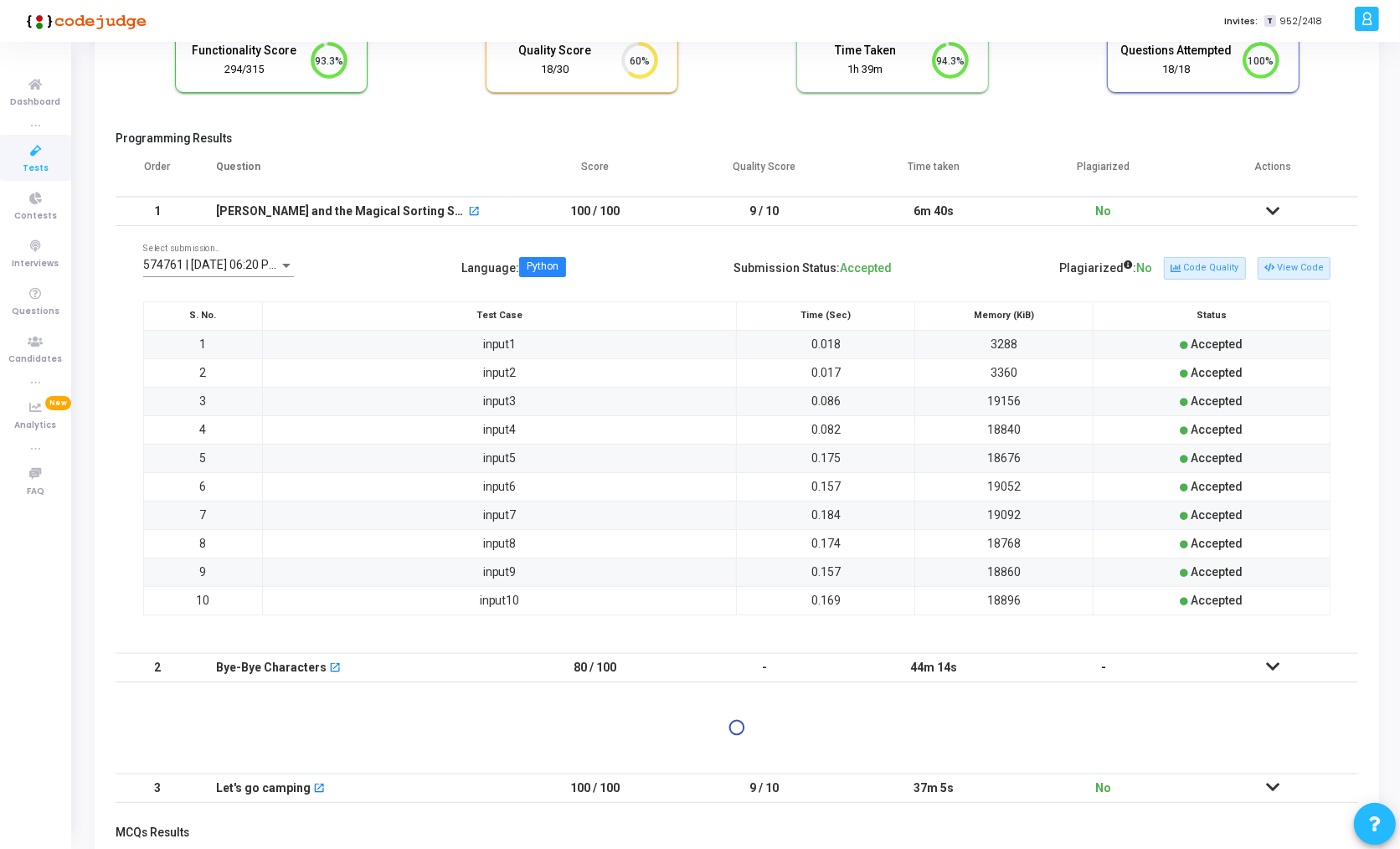
scroll to position [0, 0]
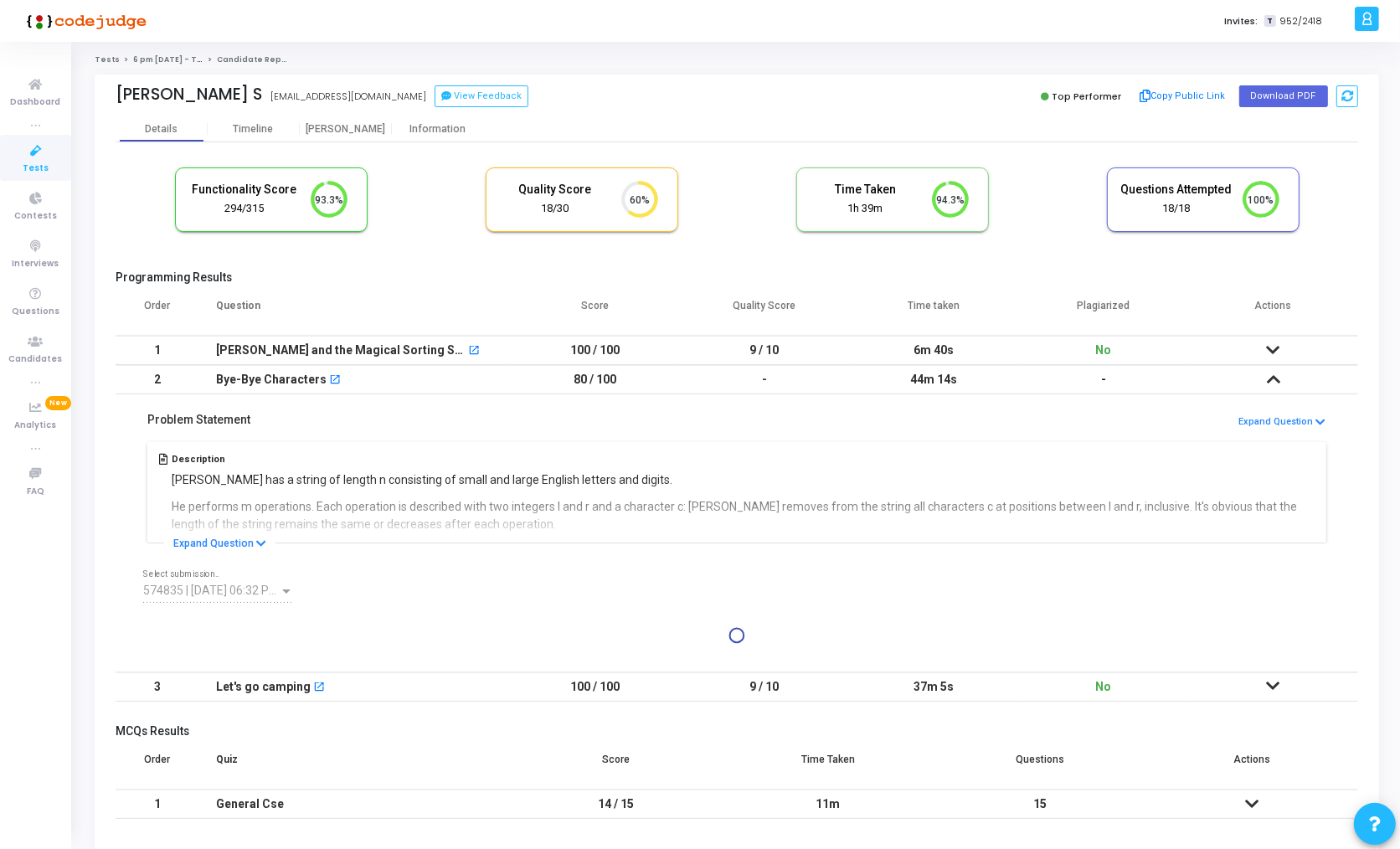
drag, startPoint x: 924, startPoint y: 539, endPoint x: 138, endPoint y: 418, distance: 795.3
click at [138, 418] on div "Problem Statement Expand Question Description Alex has a string of length n con…" at bounding box center [736, 469] width 1243 height 149
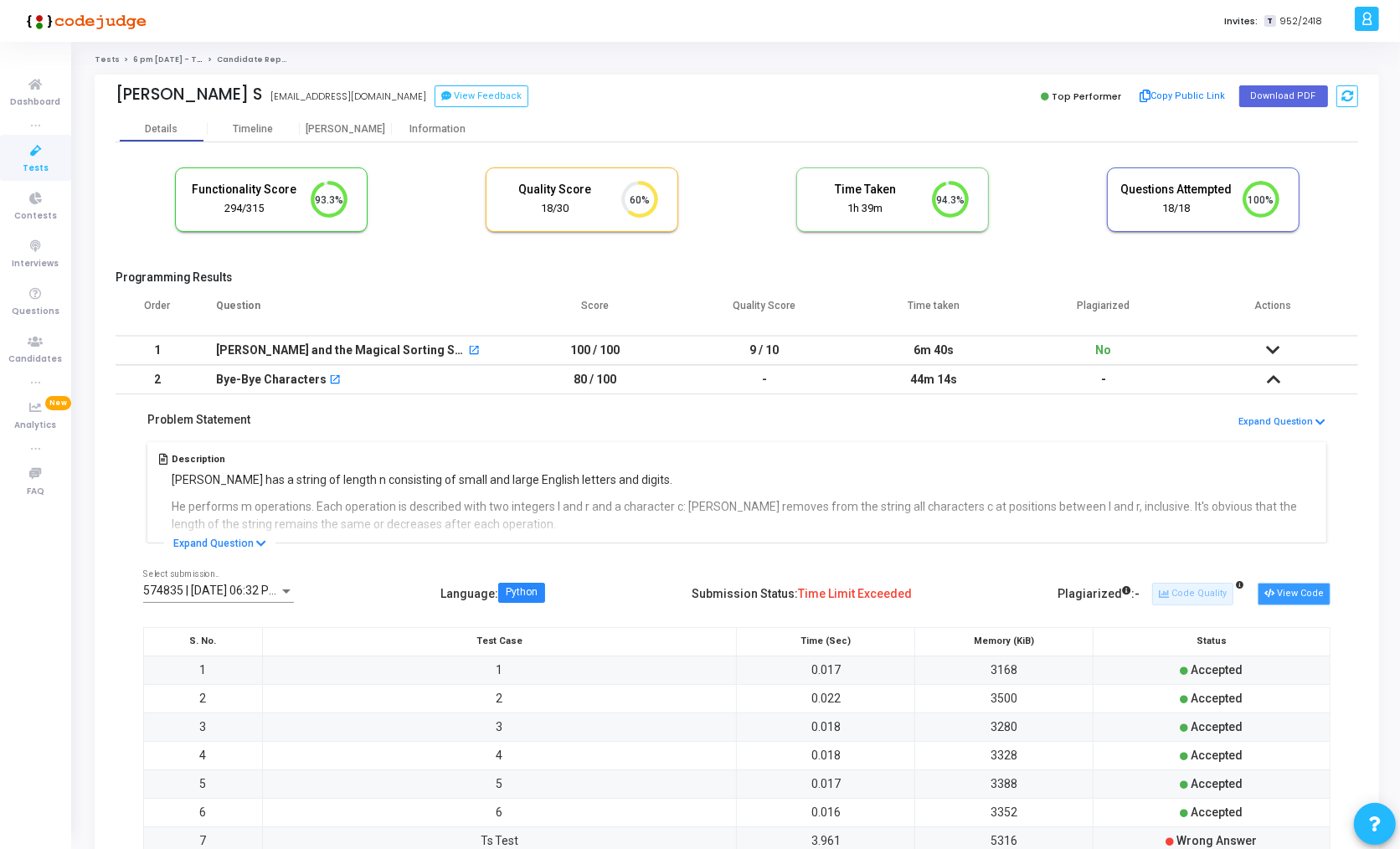
click at [1311, 597] on button "View Code" at bounding box center [1294, 594] width 72 height 21
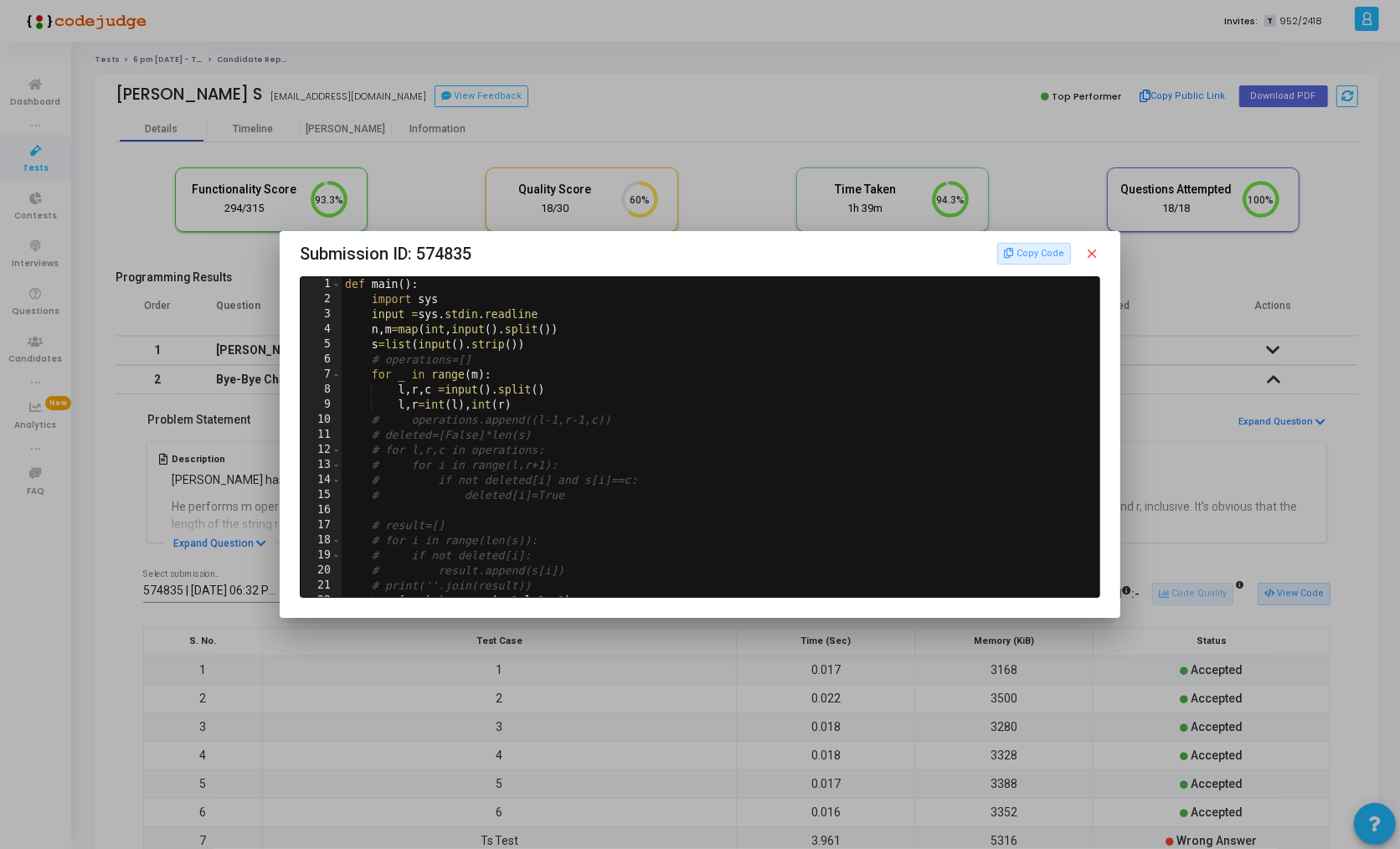
scroll to position [102, 0]
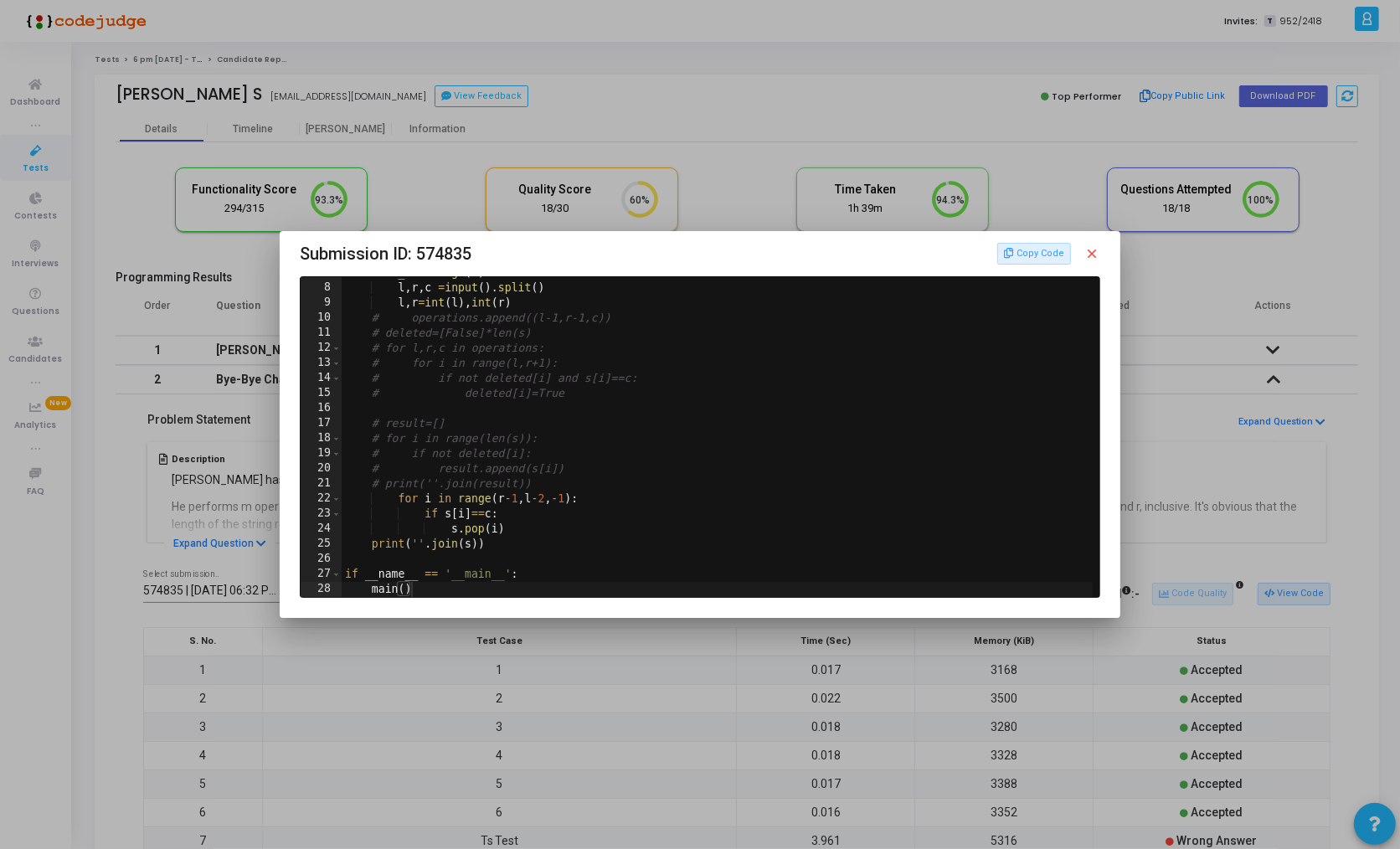
click at [558, 598] on mat-dialog-container "Submission ID: 574835 Copy Code close 7 8 9 10 11 12 13 14 15 16 17 18 19 20 21…" at bounding box center [700, 424] width 840 height 387
drag, startPoint x: 558, startPoint y: 598, endPoint x: 517, endPoint y: 441, distance: 162.3
click at [517, 441] on mat-dialog-container "Submission ID: 574835 Copy Code close 7 8 9 10 11 12 13 14 15 16 17 18 19 20 21…" at bounding box center [700, 424] width 840 height 387
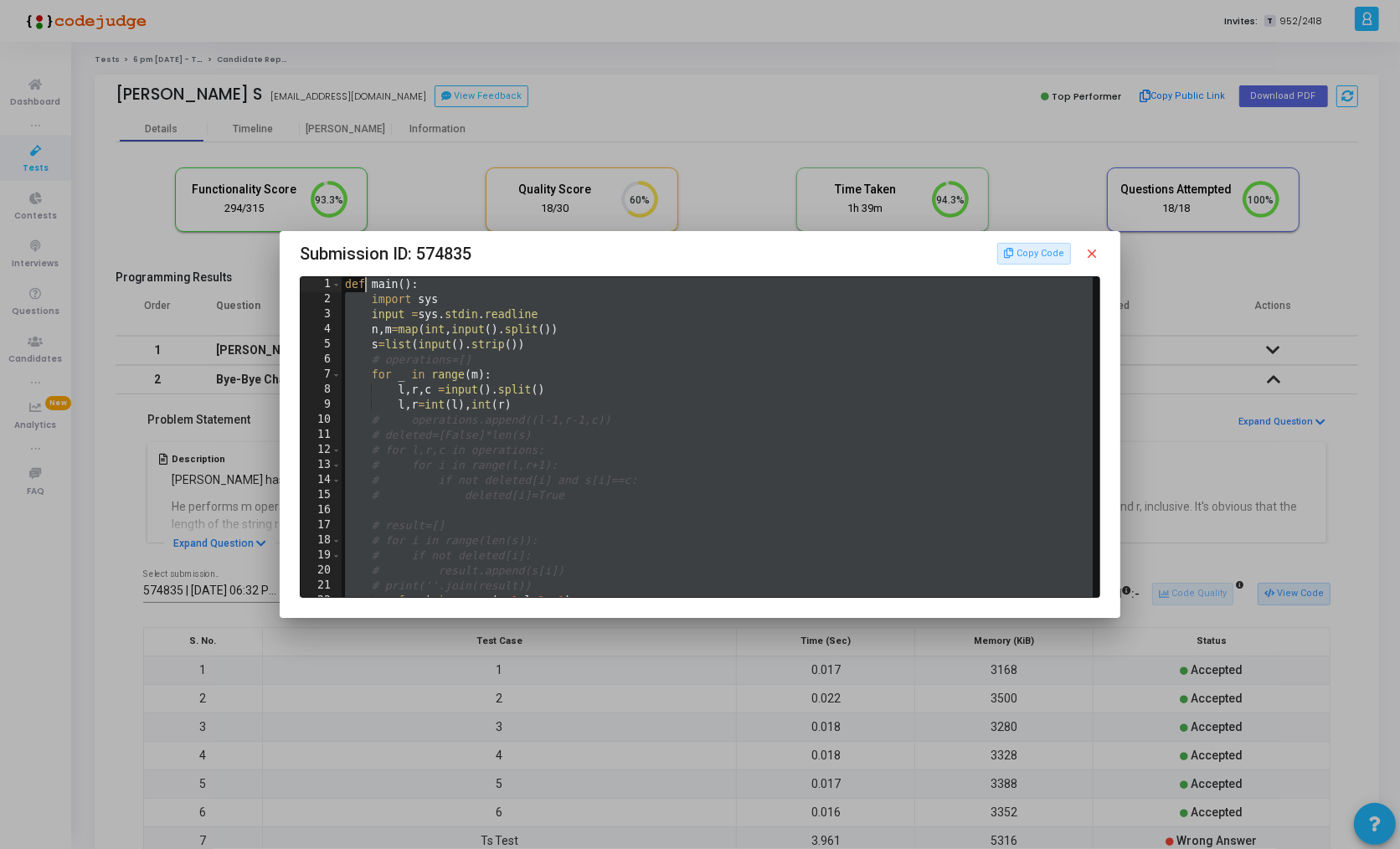
scroll to position [0, 0]
drag, startPoint x: 452, startPoint y: 587, endPoint x: 343, endPoint y: 278, distance: 327.7
click at [343, 278] on div "def main ( ) : import sys input = sys . stdin . readline n , m = map ( int , in…" at bounding box center [719, 452] width 756 height 350
click at [714, 376] on div "def main ( ) : import sys input = sys . stdin . readline n , m = map ( int , in…" at bounding box center [719, 452] width 756 height 350
type textarea "for _ in range(m):"
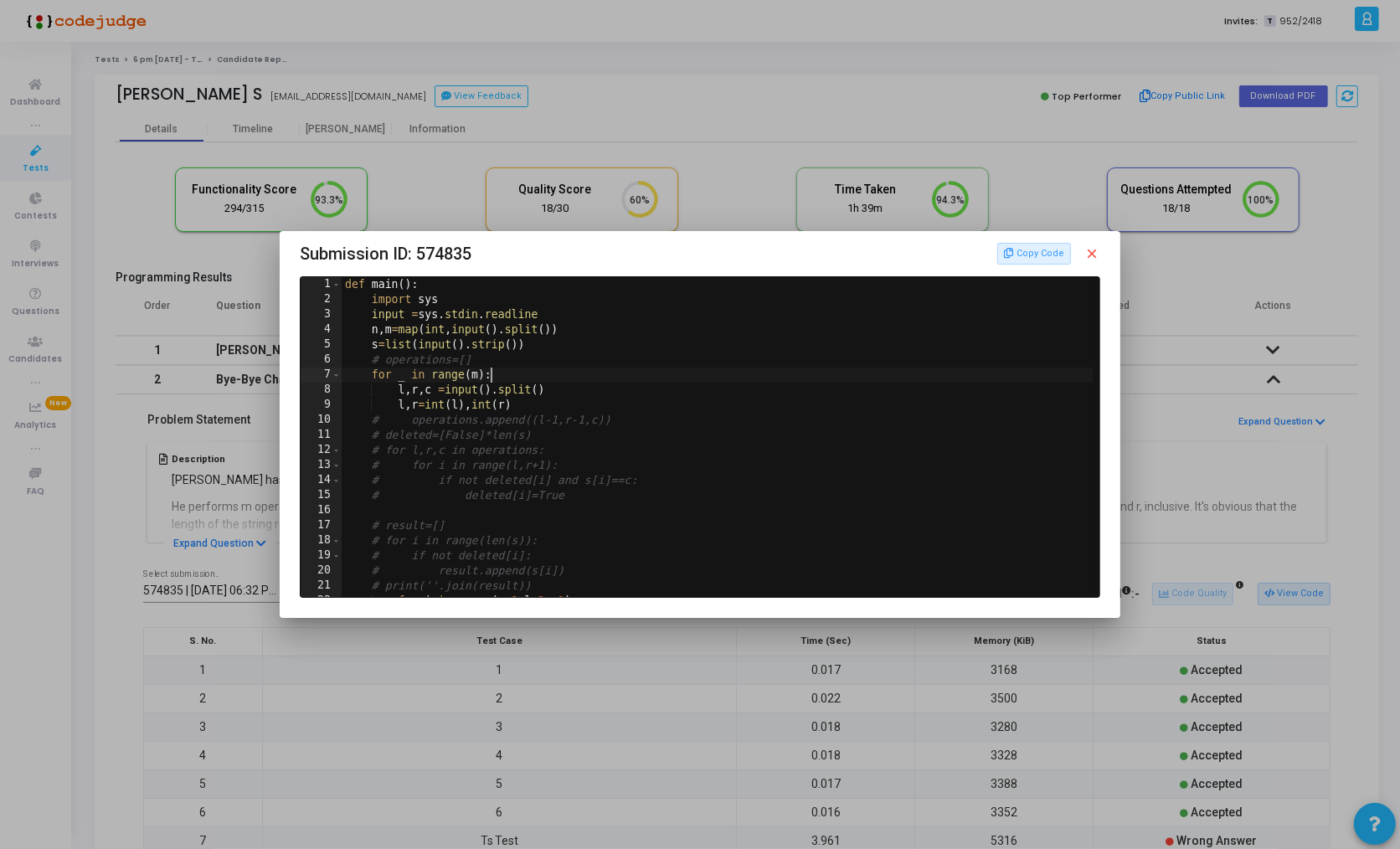
click at [1095, 256] on mat-icon "close" at bounding box center [1092, 253] width 15 height 15
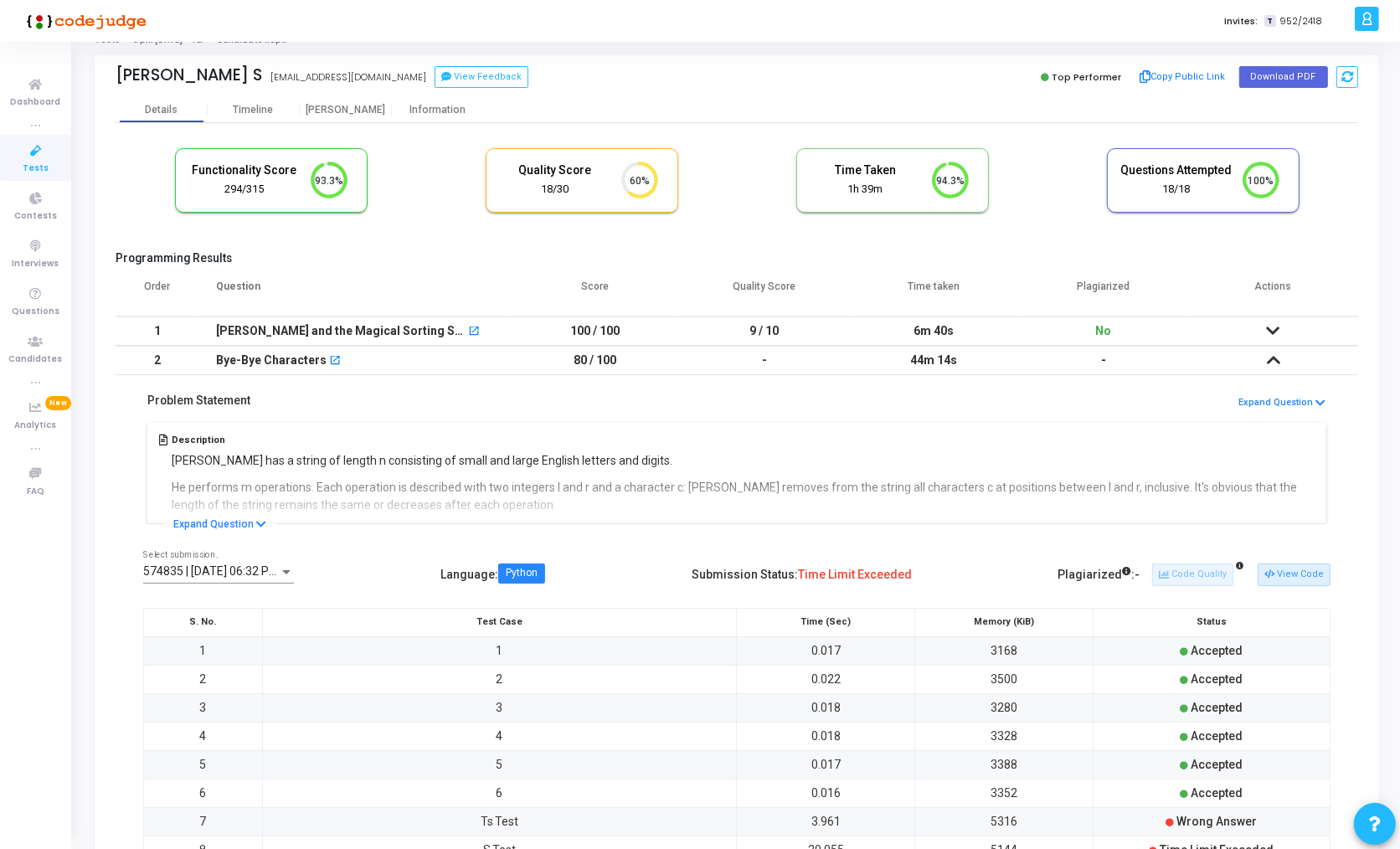
scroll to position [20, 0]
click at [1144, 245] on cj-candidate-results "Functionality Score 294/315 93.3% Quality Score 18/30 60% Time Taken calculated…" at bounding box center [736, 612] width 1243 height 947
click at [1294, 565] on button "View Code" at bounding box center [1294, 573] width 72 height 21
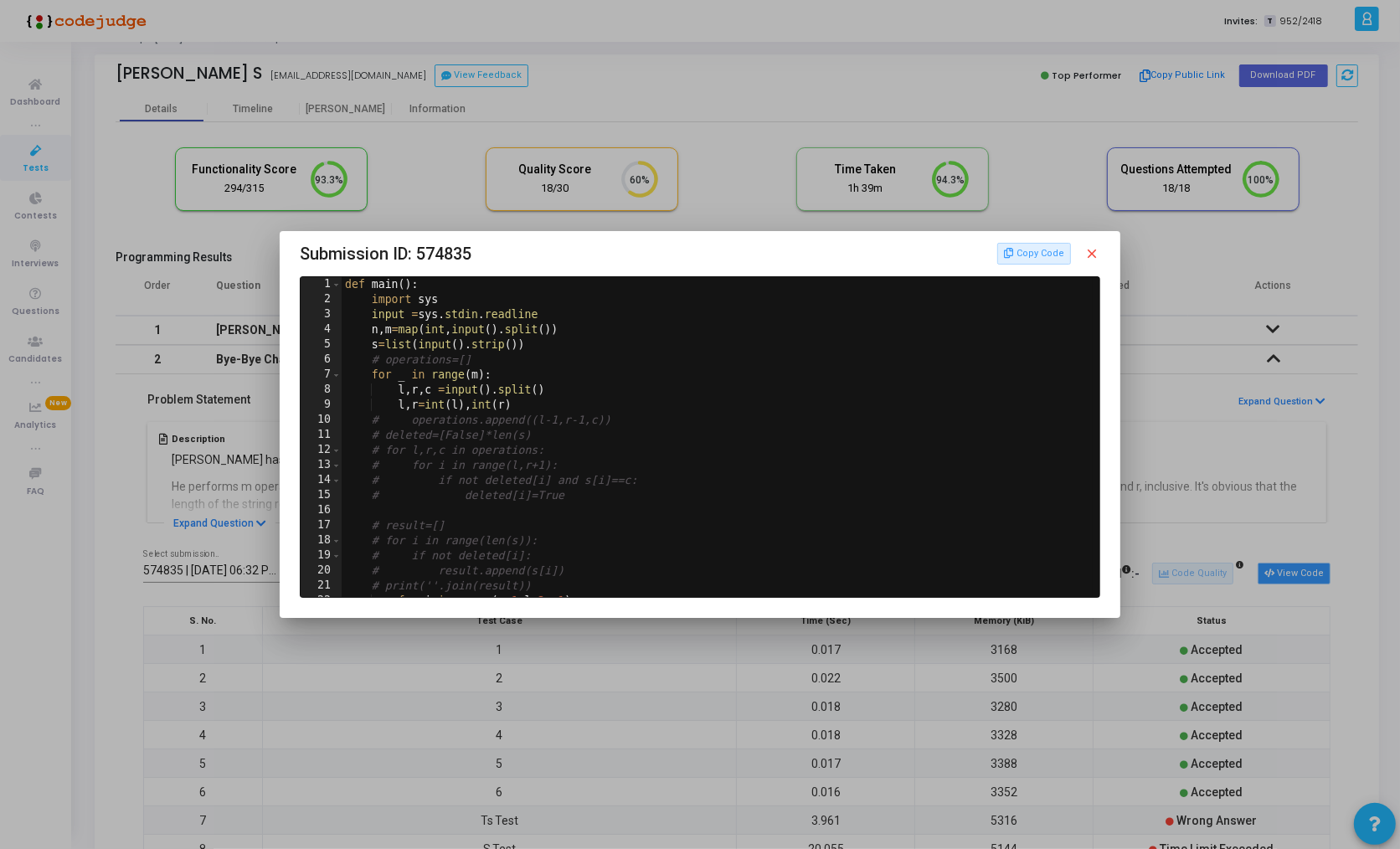
scroll to position [0, 0]
click at [1097, 252] on mat-icon "close" at bounding box center [1092, 253] width 15 height 15
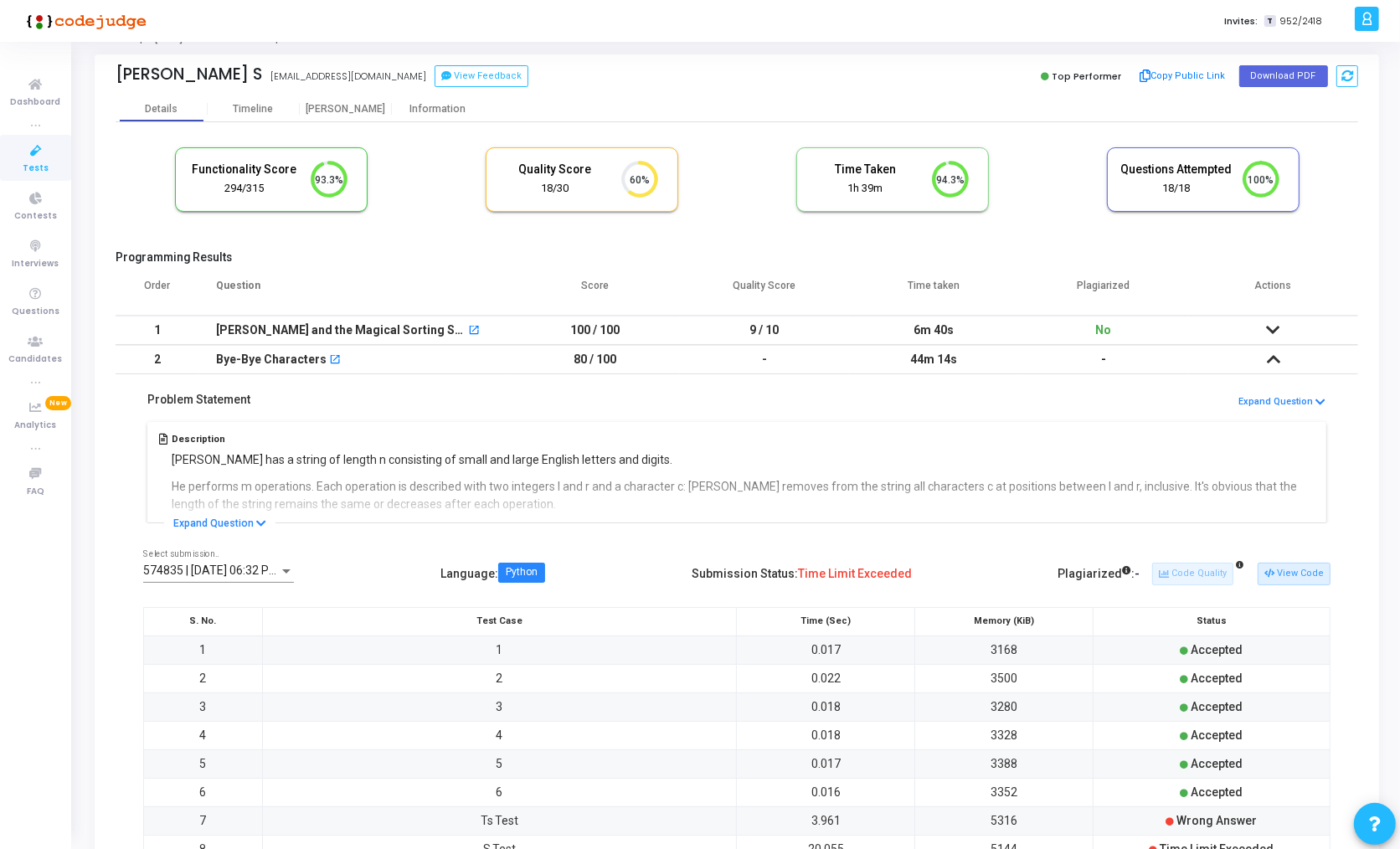
scroll to position [329, 0]
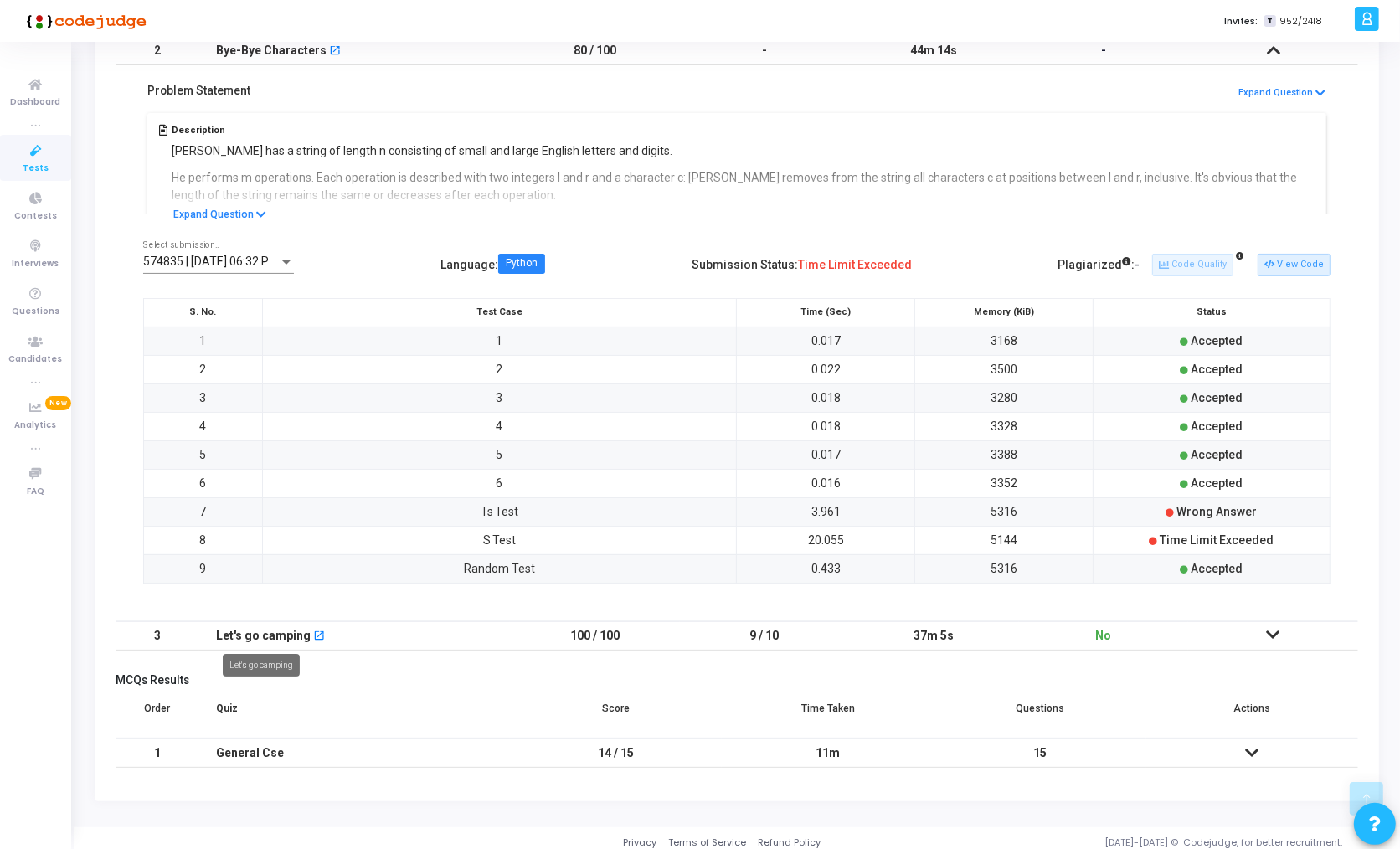
click at [265, 631] on div "Let's go camping" at bounding box center [264, 636] width 95 height 28
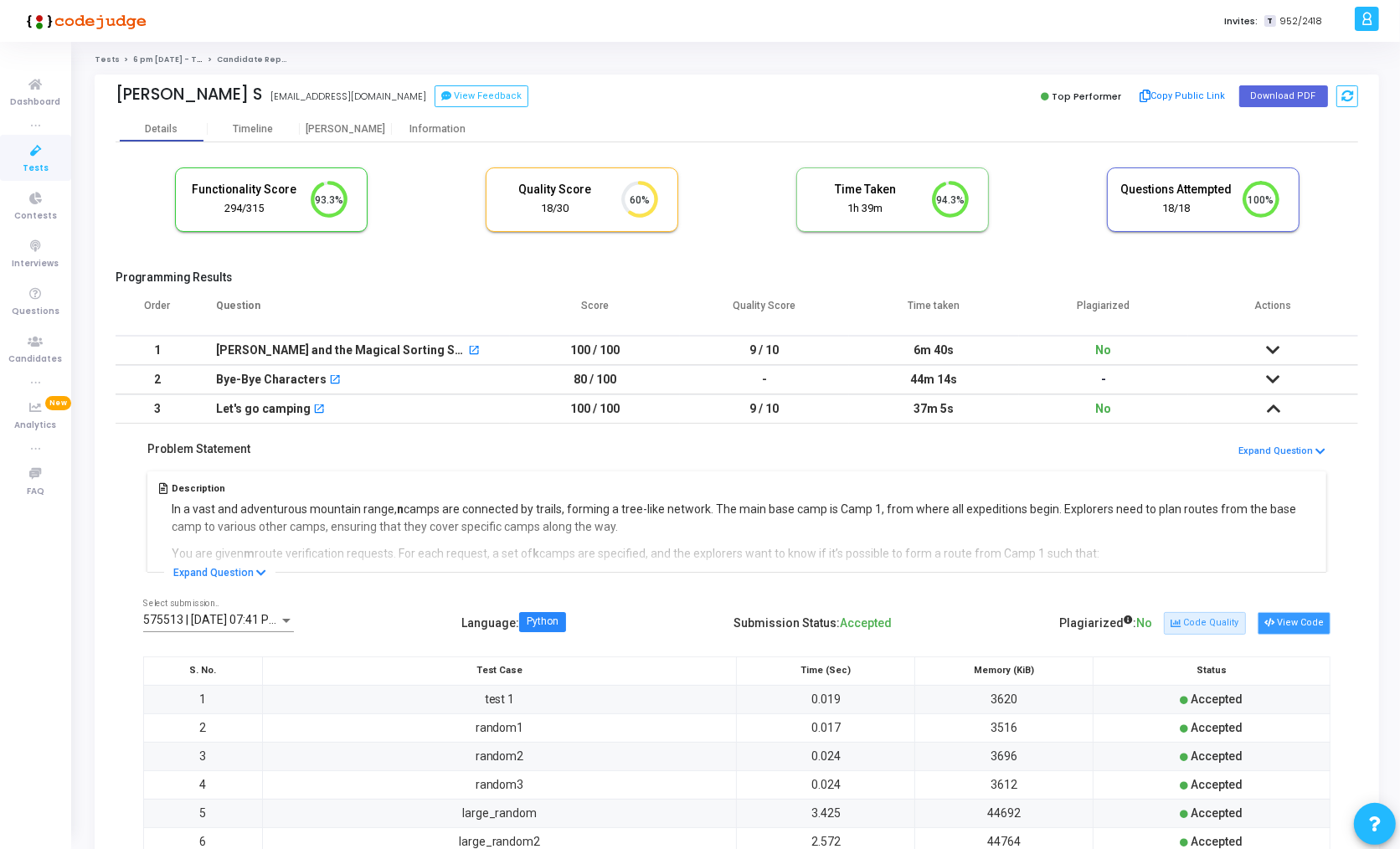
click at [1281, 616] on button "View Code" at bounding box center [1294, 623] width 72 height 21
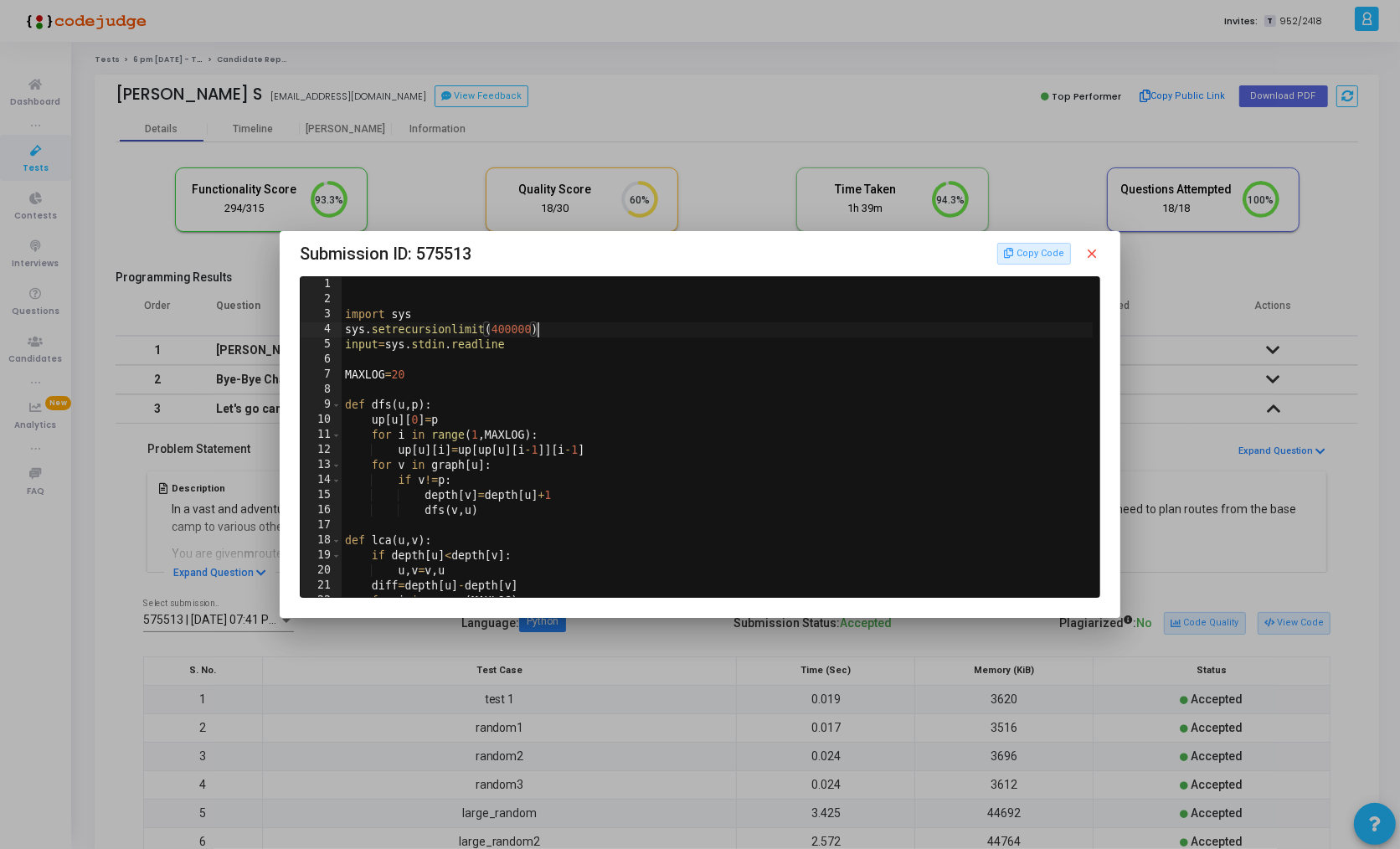
click at [556, 331] on div "import sys sys . setrecursionlimit ( 400000 ) input = sys . stdin . readline MA…" at bounding box center [719, 452] width 756 height 350
type textarea "sys.setrecursionlimit(400000) input=sys.stdin.readline"
click at [1095, 251] on mat-icon "close" at bounding box center [1092, 253] width 15 height 15
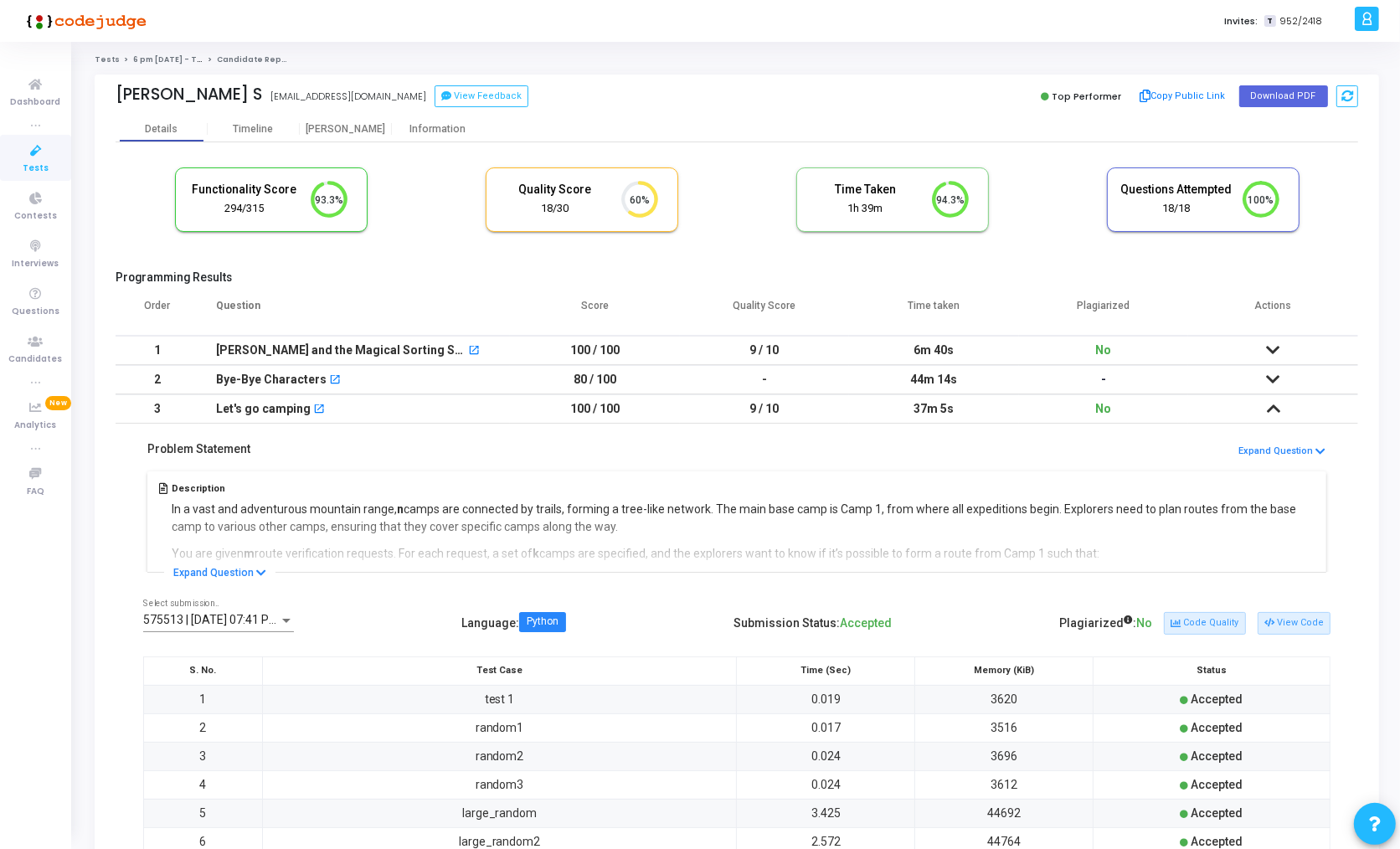
click at [701, 468] on div "Description In a vast and adventurous mountain range, n camps are connected by …" at bounding box center [737, 519] width 1188 height 105
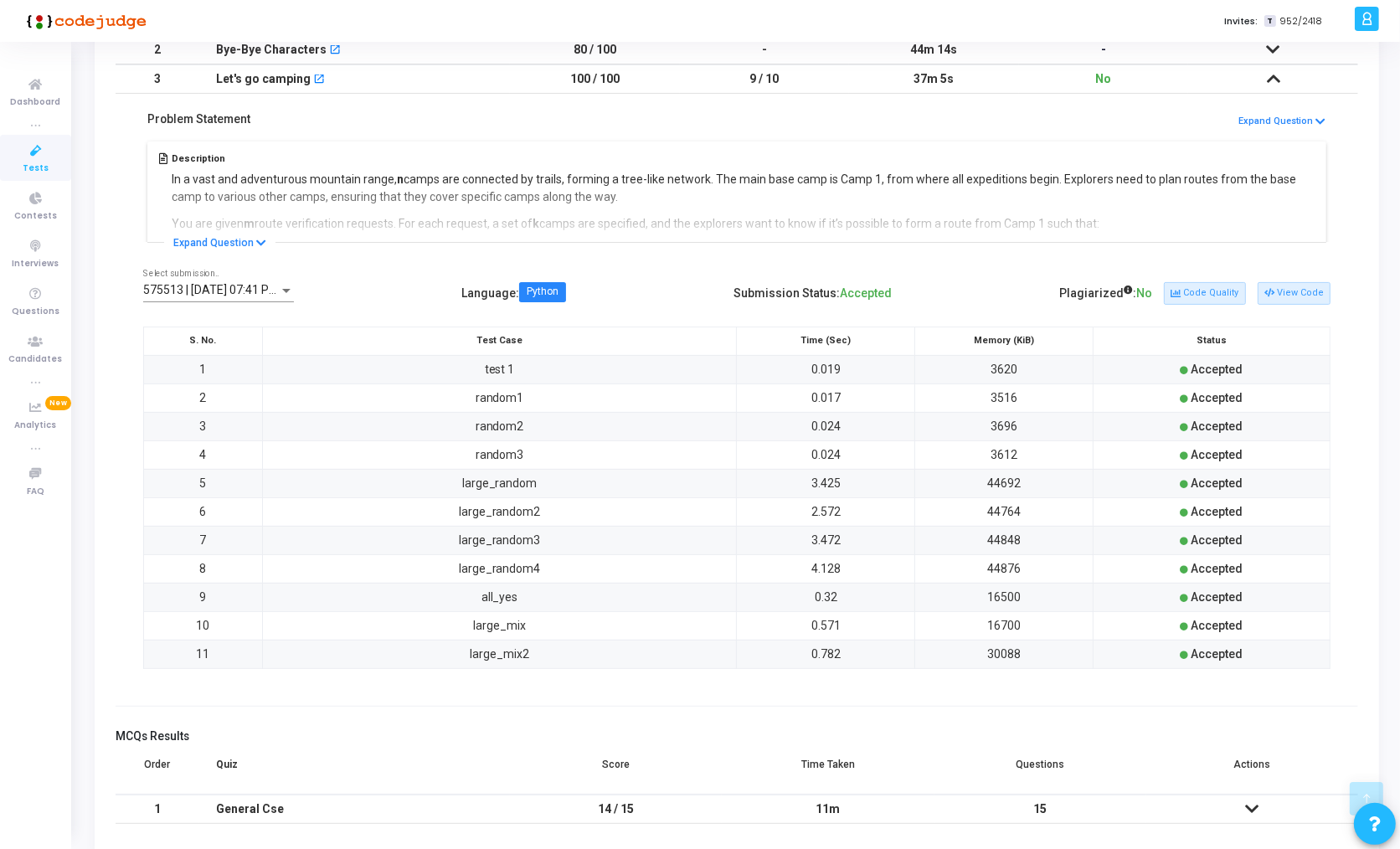
scroll to position [386, 0]
